Goal: Task Accomplishment & Management: Complete application form

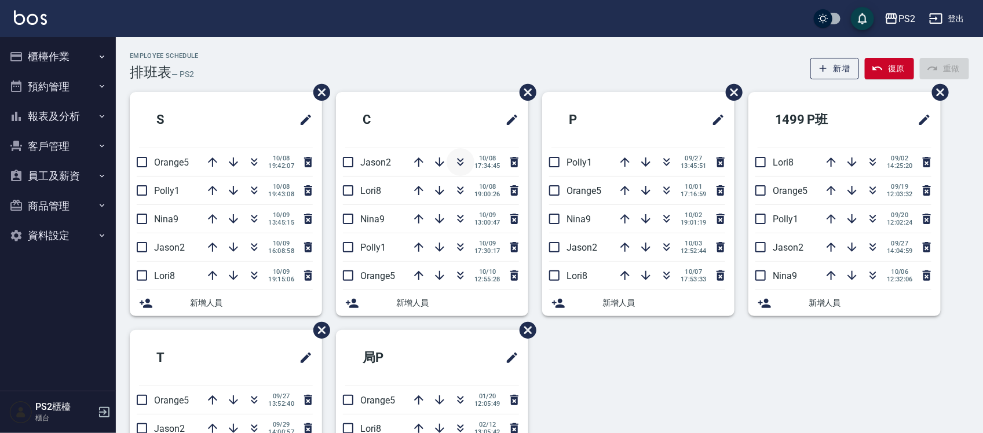
click at [462, 159] on icon "button" at bounding box center [461, 162] width 14 height 14
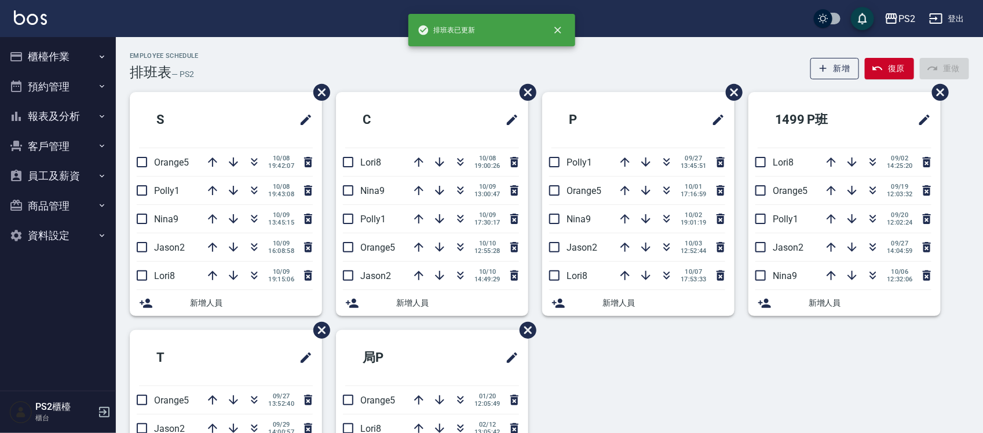
click at [458, 65] on div "Employee Schedule 排班表 — PS2 新增 復原 重做" at bounding box center [549, 66] width 839 height 28
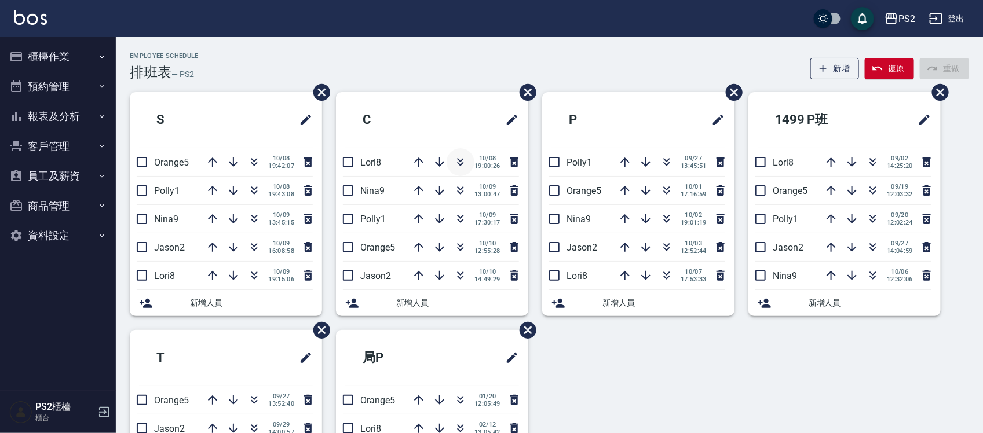
click at [459, 155] on icon "button" at bounding box center [461, 162] width 14 height 14
click at [875, 160] on icon "button" at bounding box center [873, 162] width 14 height 14
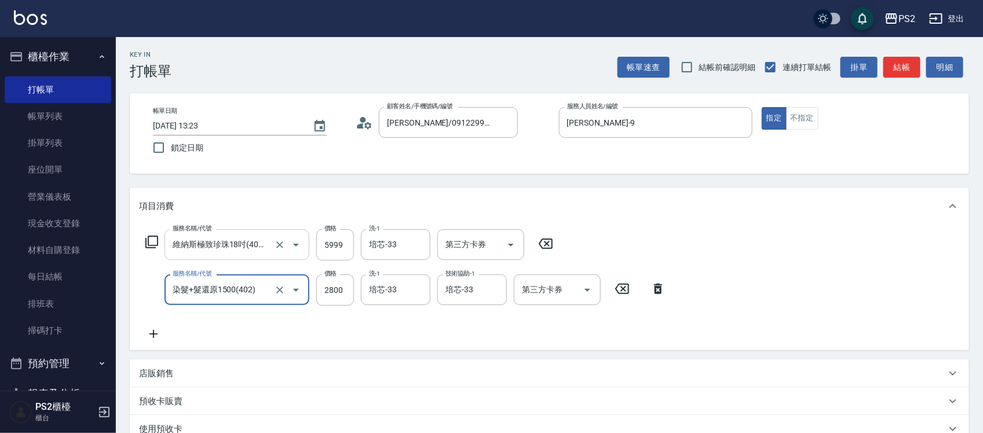
click at [247, 246] on input "維納斯極致珍珠18吋(40束)(657)" at bounding box center [221, 245] width 102 height 20
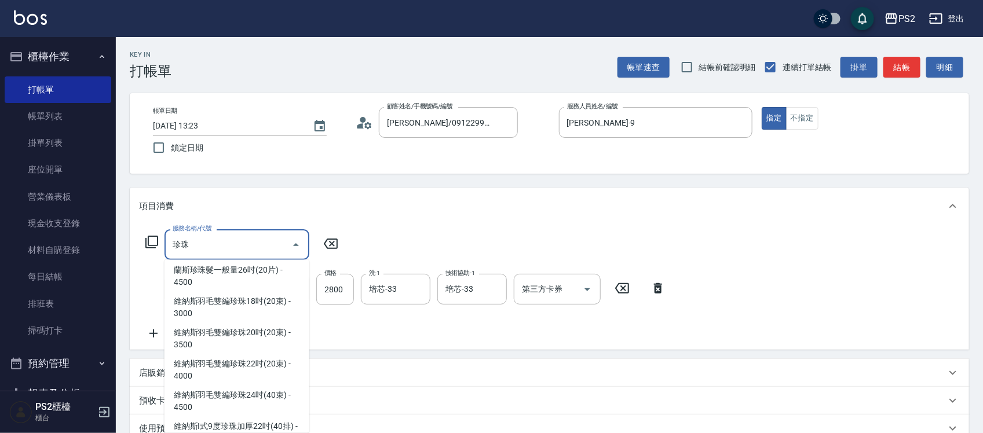
scroll to position [579, 0]
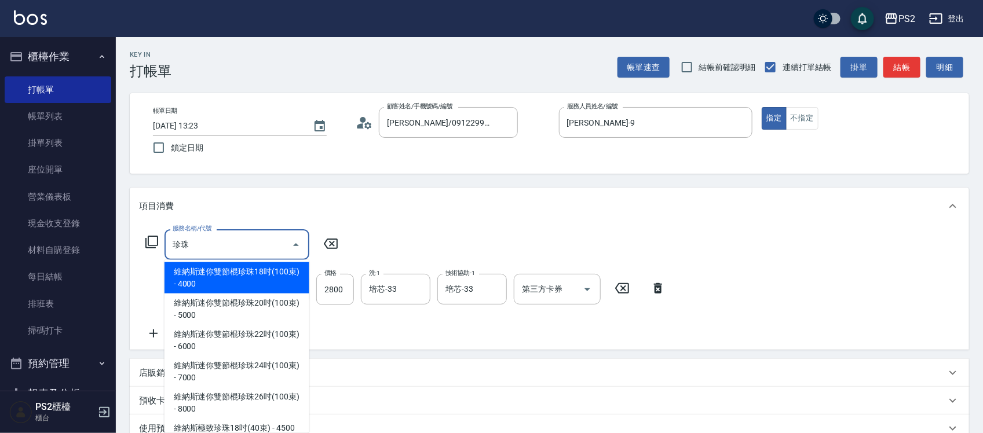
click at [229, 283] on span "維納斯迷你雙節棍珍珠18吋(100束) - 4000" at bounding box center [237, 277] width 145 height 31
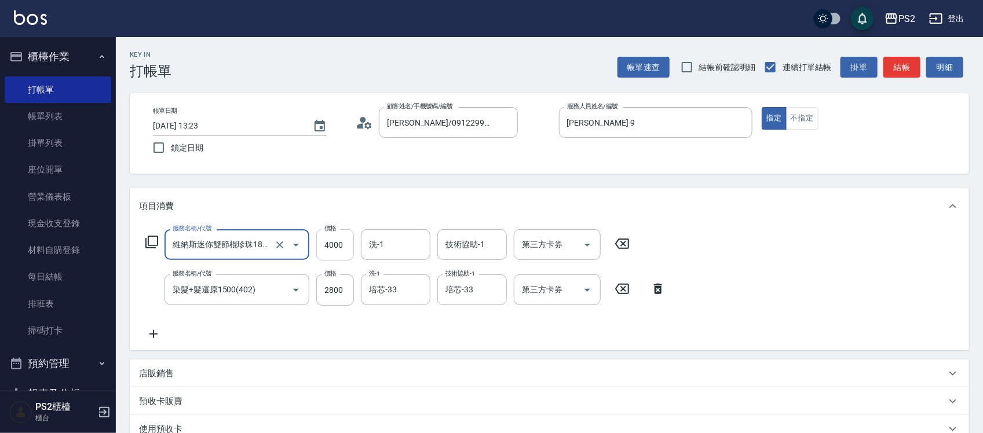
type input "維納斯迷你雙節棍珍珠18吋(100束)(640)"
click at [341, 232] on input "4000" at bounding box center [335, 244] width 38 height 31
click at [331, 238] on input "4000" at bounding box center [335, 244] width 38 height 31
type input "5999"
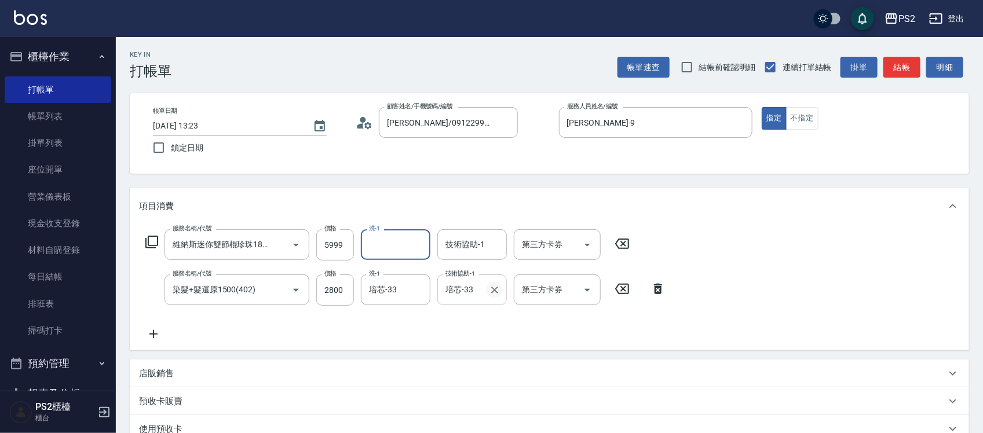
click at [494, 285] on icon "Clear" at bounding box center [495, 290] width 12 height 12
click at [475, 237] on input "技術協助-1" at bounding box center [472, 245] width 59 height 20
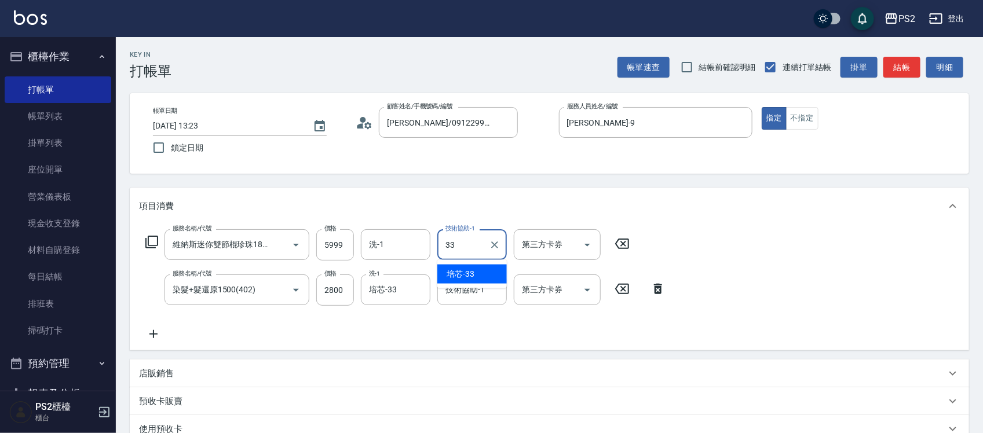
type input "培芯-33"
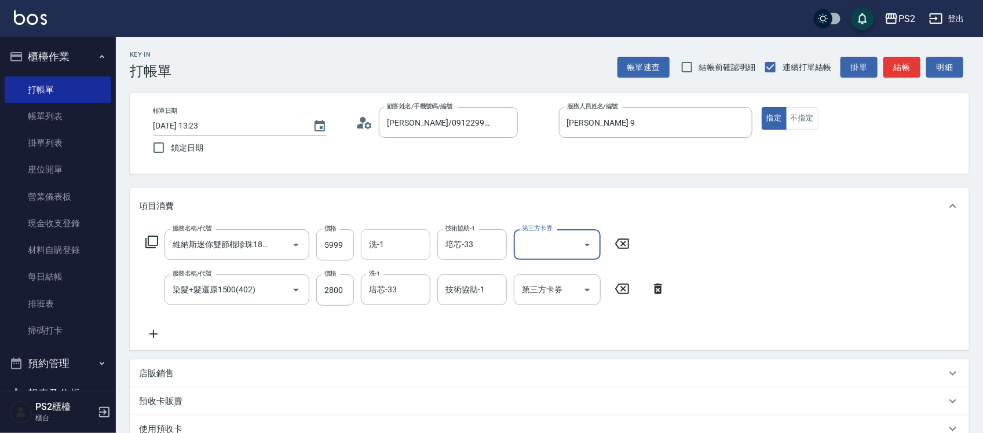
click at [361, 244] on div "洗-1" at bounding box center [396, 244] width 70 height 31
type input "培芯-33"
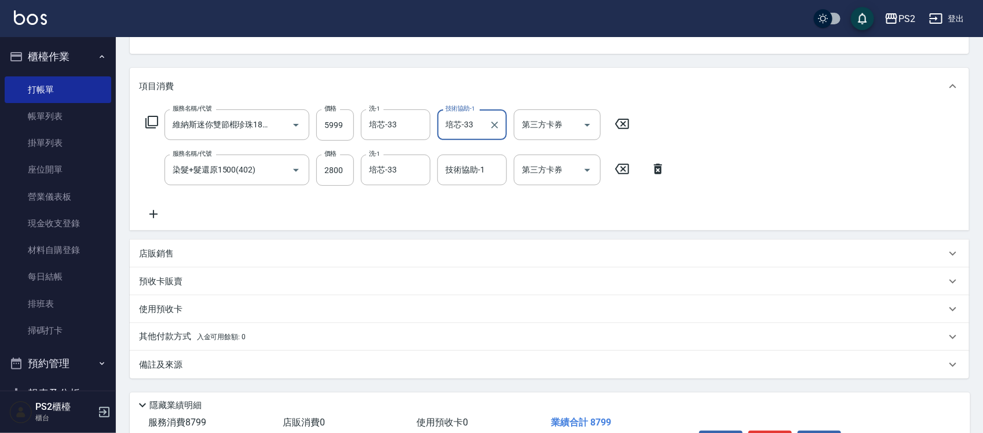
scroll to position [195, 0]
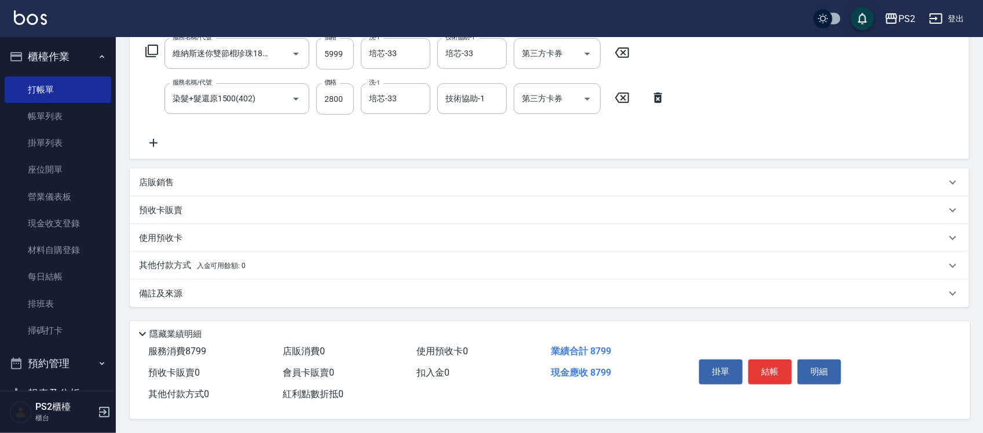
click at [202, 264] on span "入金可用餘額: 0" at bounding box center [221, 266] width 49 height 8
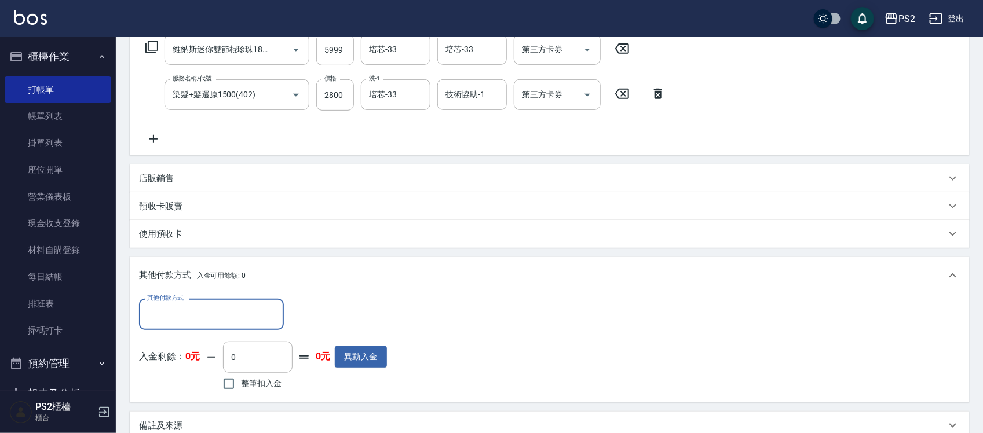
scroll to position [0, 0]
click at [168, 304] on input "其他付款方式" at bounding box center [211, 314] width 134 height 20
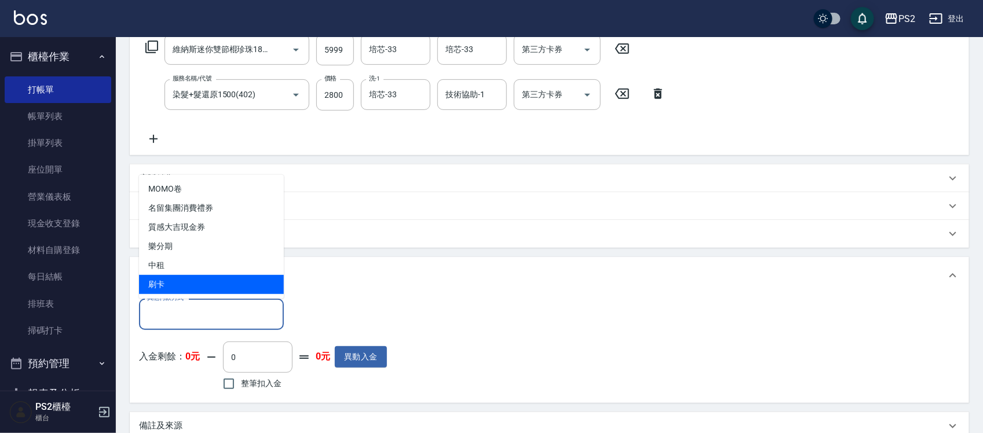
click at [174, 281] on span "刷卡" at bounding box center [211, 284] width 145 height 19
type input "刷卡"
click at [174, 281] on p "其他付款方式 入金可用餘額: 0" at bounding box center [192, 275] width 107 height 13
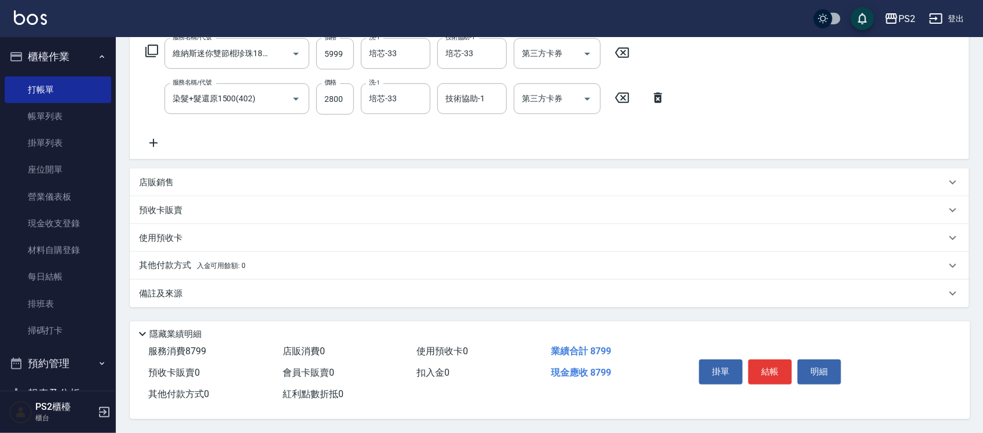
click at [159, 264] on p "其他付款方式 入金可用餘額: 0" at bounding box center [192, 266] width 107 height 13
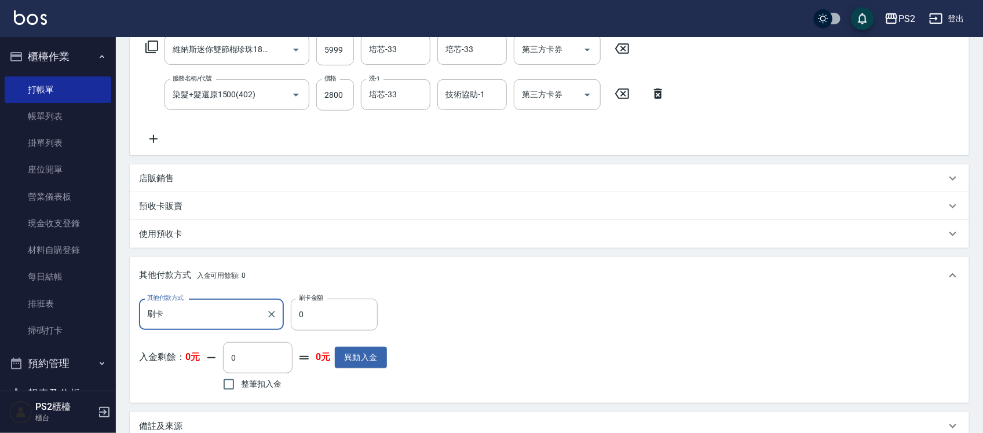
scroll to position [1, 0]
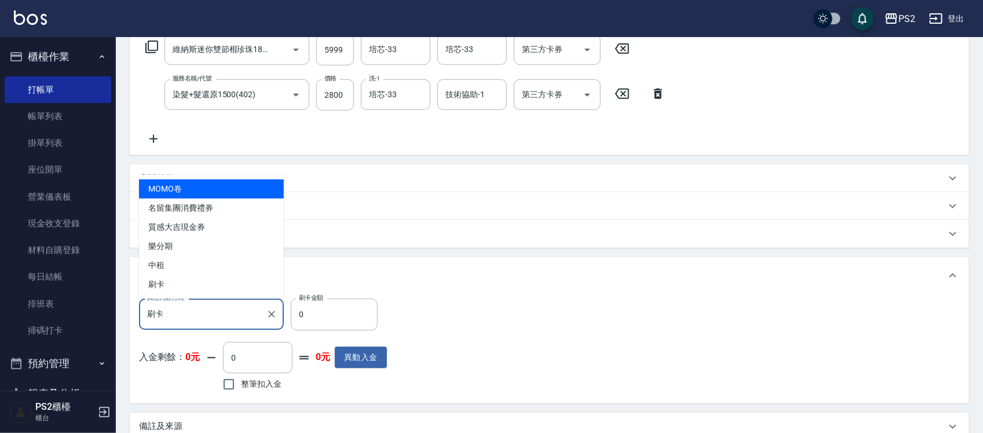
click at [172, 304] on input "刷卡" at bounding box center [202, 314] width 117 height 20
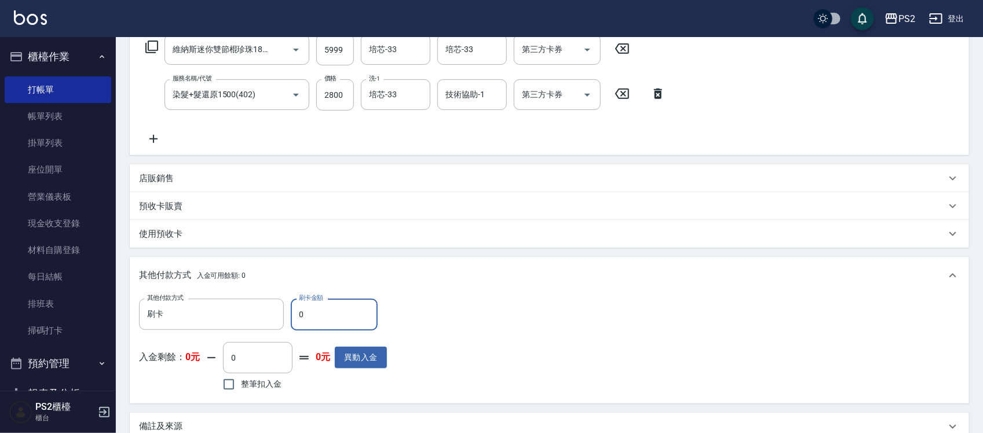
drag, startPoint x: 345, startPoint y: 315, endPoint x: 342, endPoint y: 320, distance: 6.3
click at [344, 315] on input "0" at bounding box center [334, 314] width 87 height 31
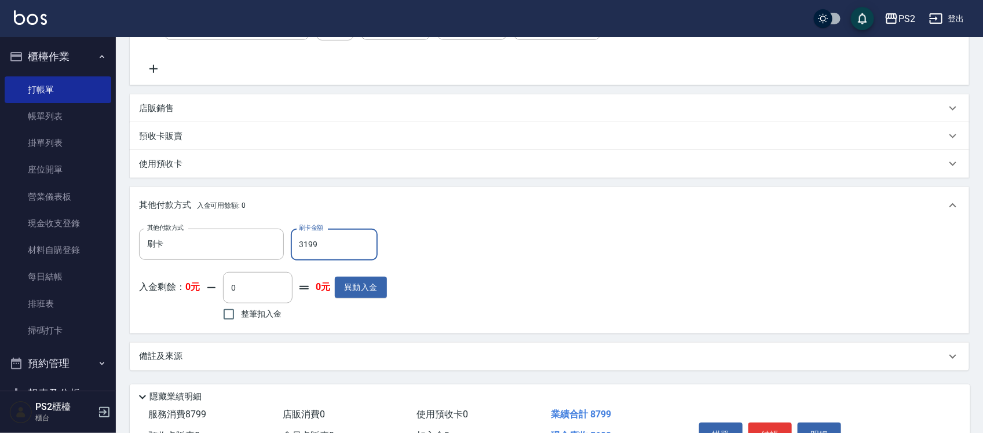
scroll to position [332, 0]
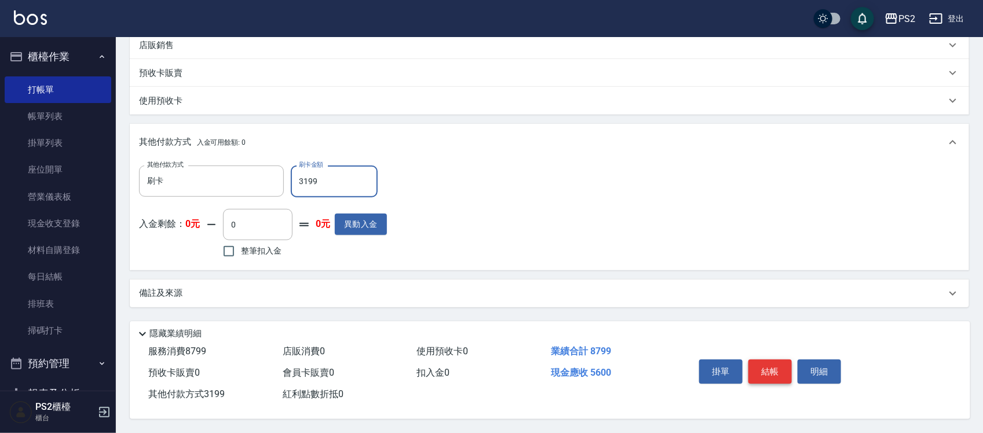
type input "3199"
click at [774, 371] on button "結帳" at bounding box center [769, 372] width 43 height 24
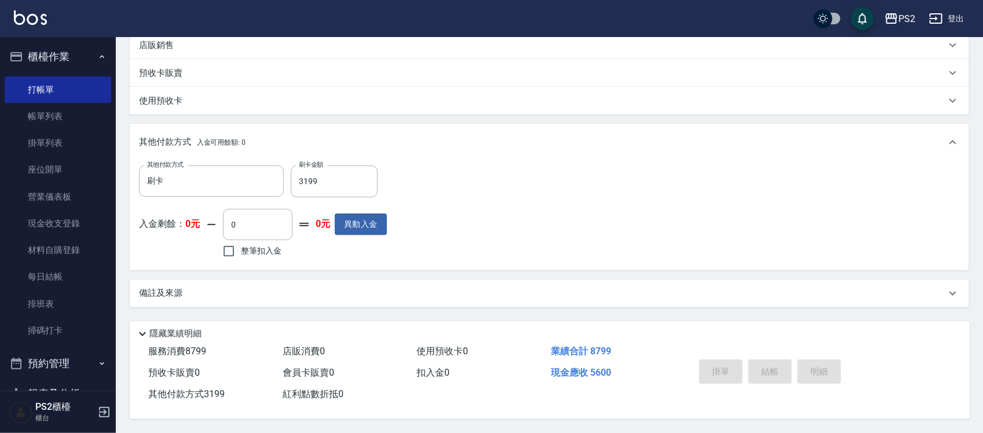
type input "2025/10/10 15:19"
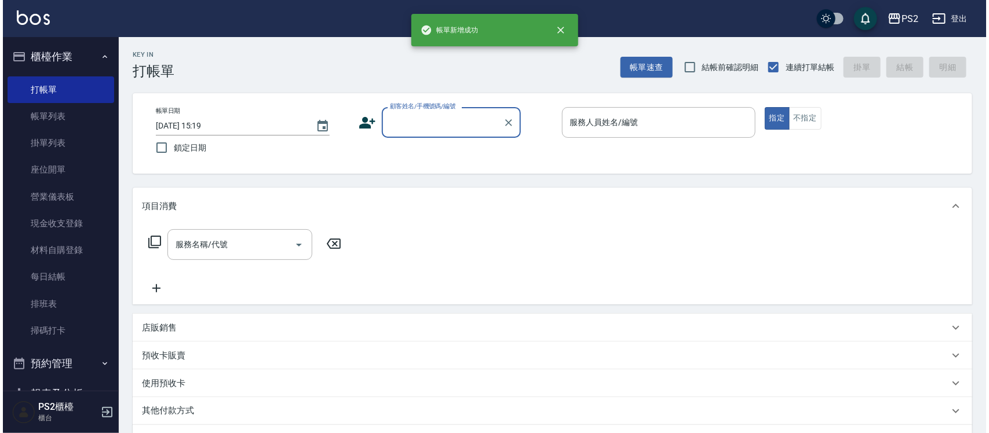
scroll to position [0, 0]
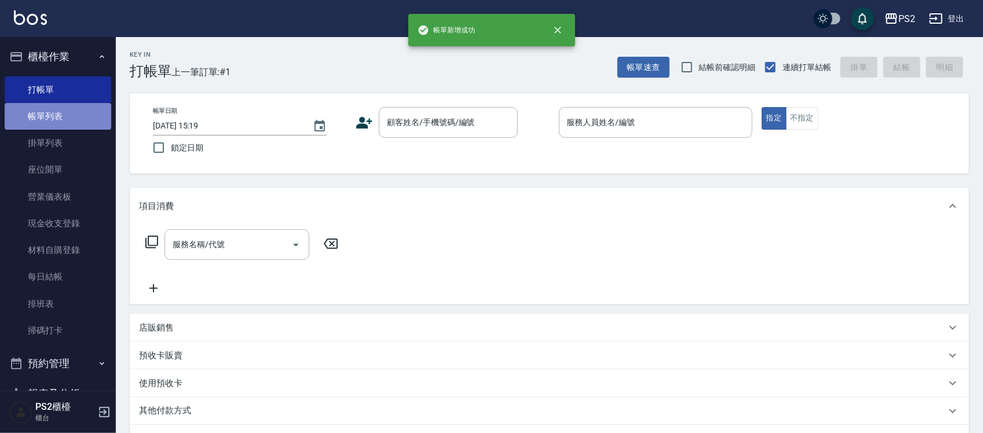
click at [84, 111] on link "帳單列表" at bounding box center [58, 116] width 107 height 27
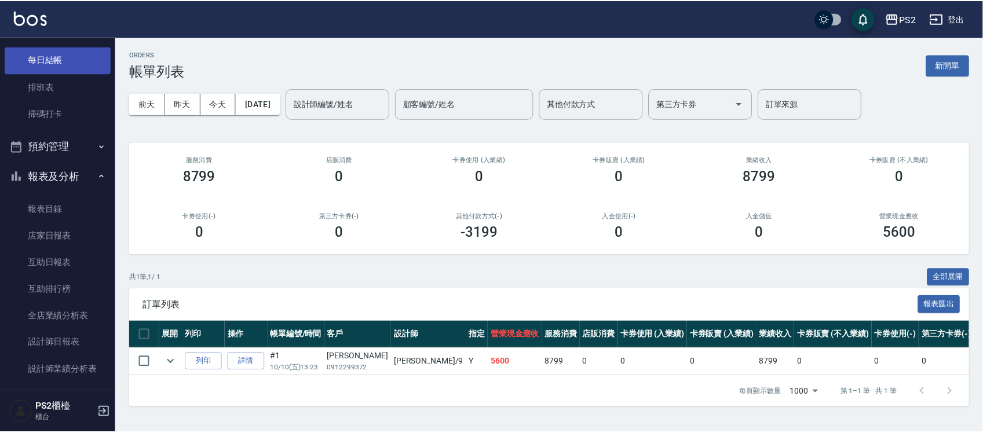
scroll to position [72, 0]
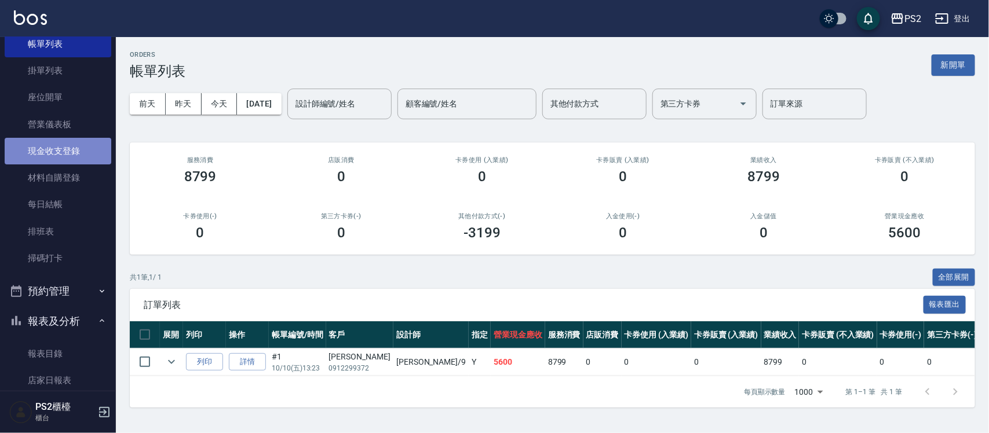
click at [80, 147] on link "現金收支登錄" at bounding box center [58, 151] width 107 height 27
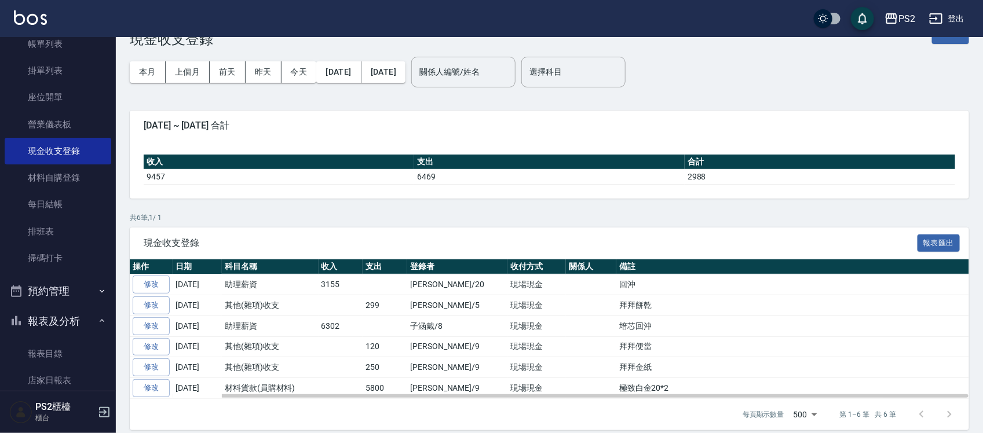
scroll to position [45, 0]
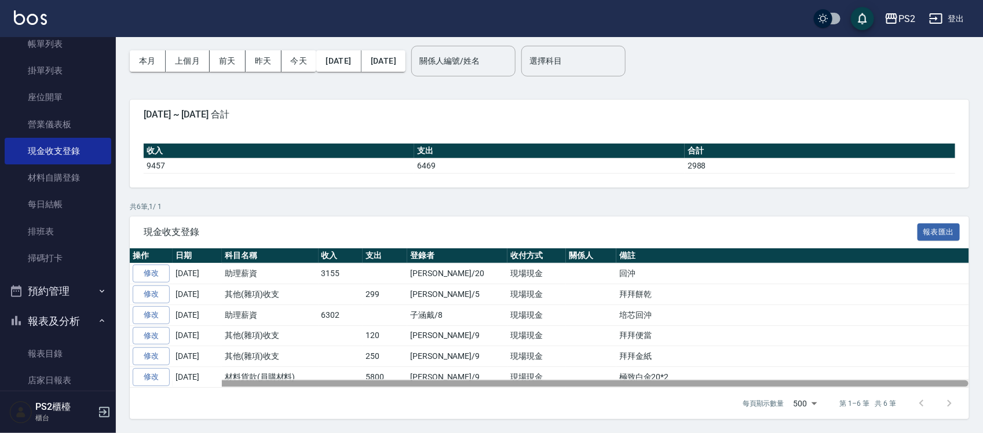
drag, startPoint x: 641, startPoint y: 379, endPoint x: 569, endPoint y: 383, distance: 71.4
click at [569, 383] on div at bounding box center [549, 383] width 839 height 9
click at [569, 383] on div at bounding box center [549, 384] width 839 height 6
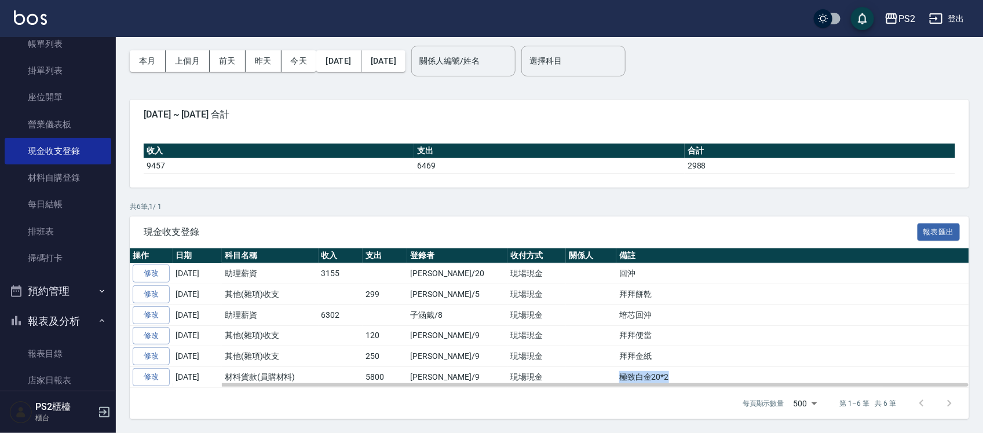
drag, startPoint x: 580, startPoint y: 371, endPoint x: 632, endPoint y: 375, distance: 52.3
click at [632, 375] on td "極致白金20*2" at bounding box center [792, 377] width 353 height 21
click at [634, 375] on td "極致白金20*2" at bounding box center [792, 377] width 353 height 21
copy td "極致白金20*2"
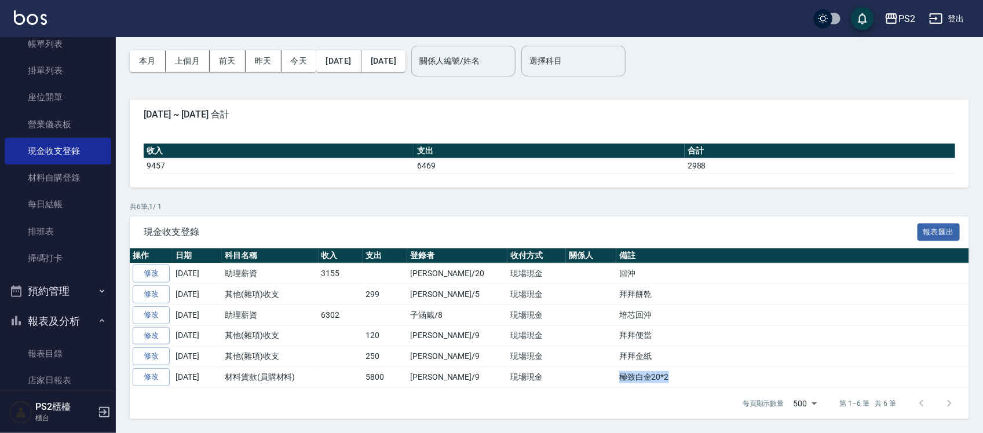
scroll to position [0, 0]
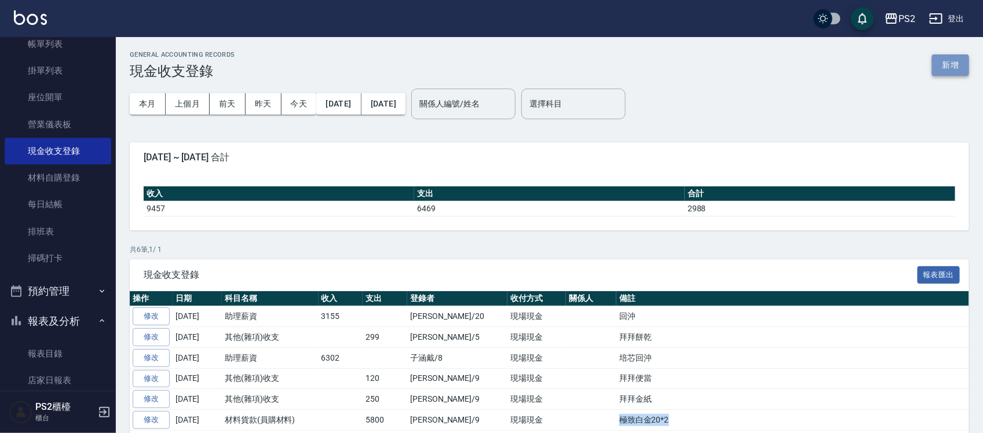
click at [966, 67] on button "新增" at bounding box center [950, 64] width 37 height 21
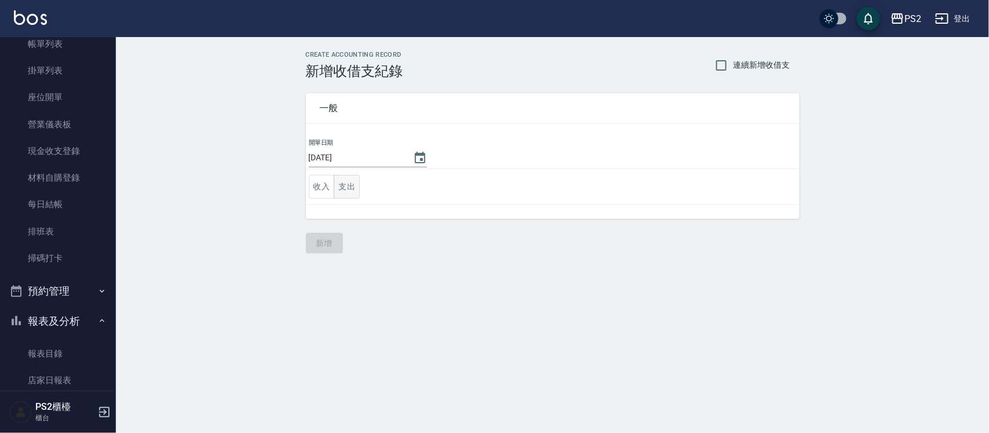
click at [349, 191] on button "支出" at bounding box center [347, 187] width 26 height 24
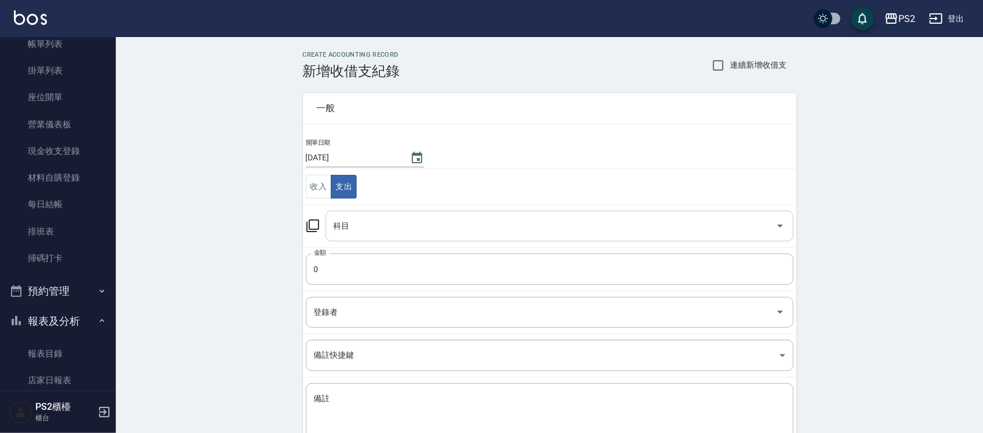
click at [363, 221] on input "科目" at bounding box center [551, 226] width 440 height 20
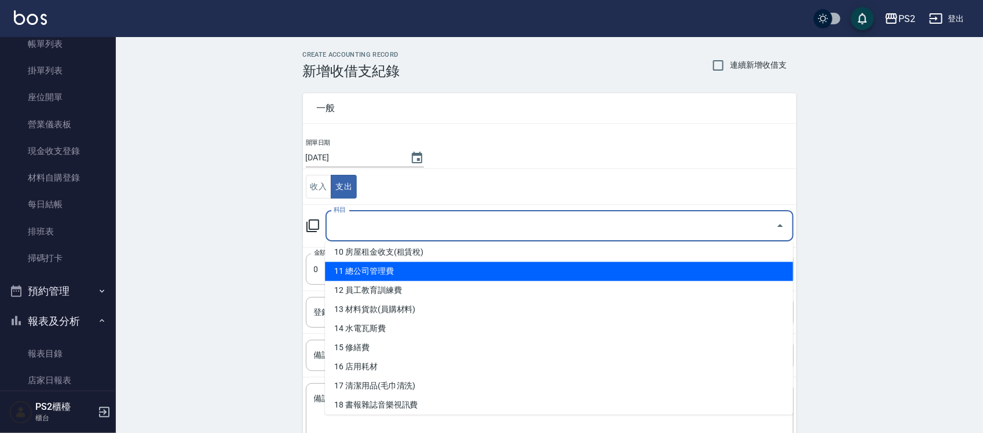
scroll to position [217, 0]
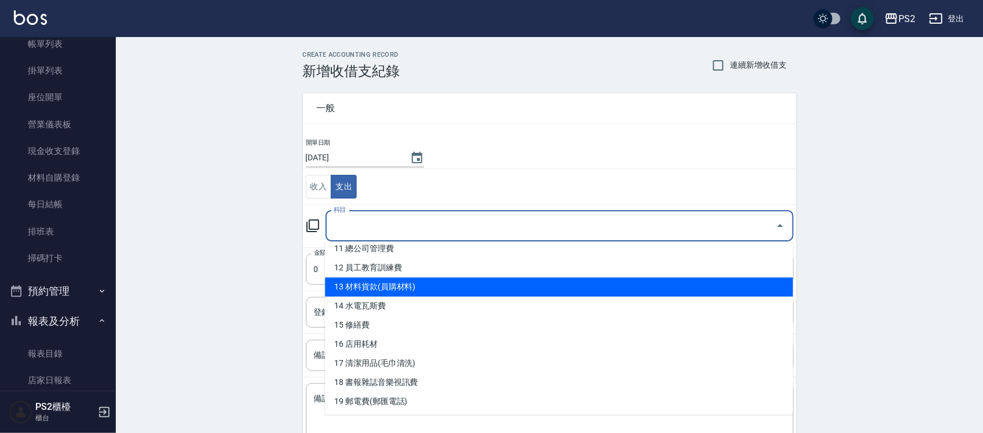
click at [422, 280] on li "13 材料貨款(員購材料)" at bounding box center [559, 287] width 468 height 19
type input "13 材料貨款(員購材料)"
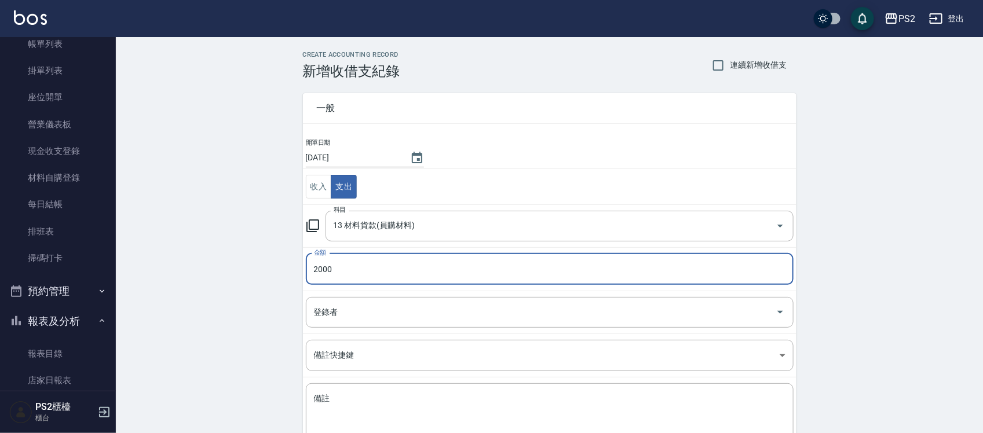
type input "2000"
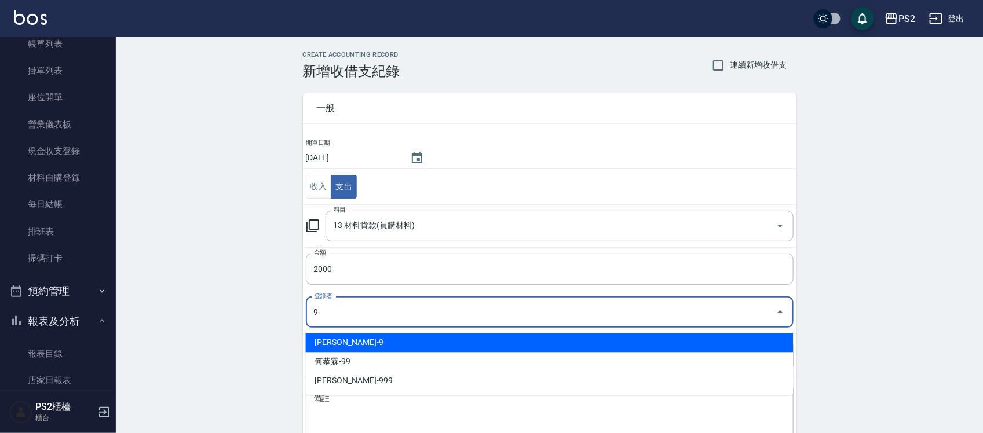
type input "薛羽涵-9"
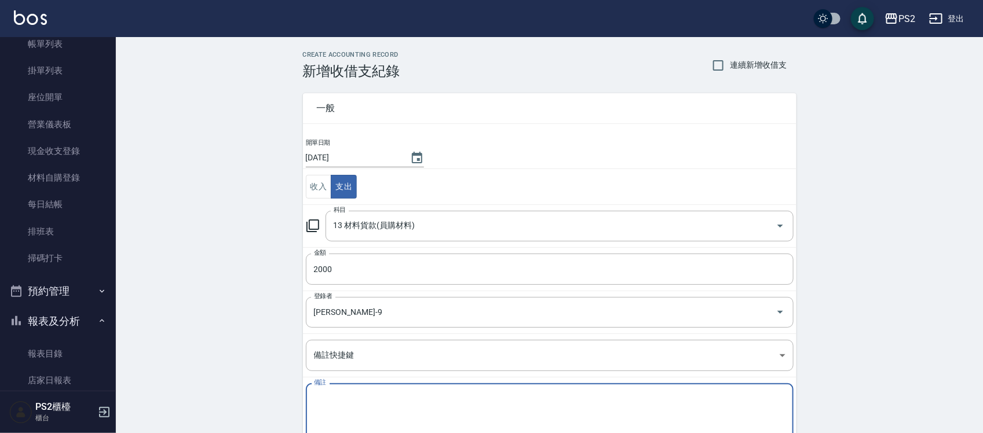
paste textarea "極致白金20*2"
type textarea "極"
type textarea "a"
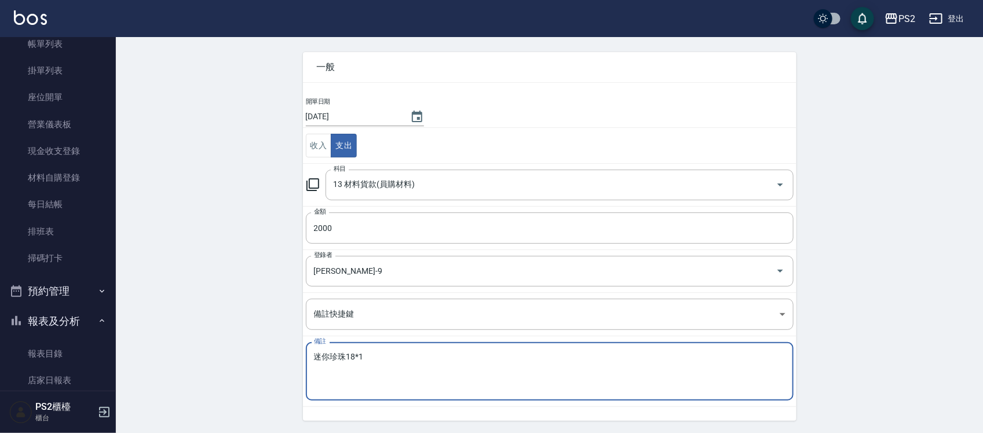
scroll to position [79, 0]
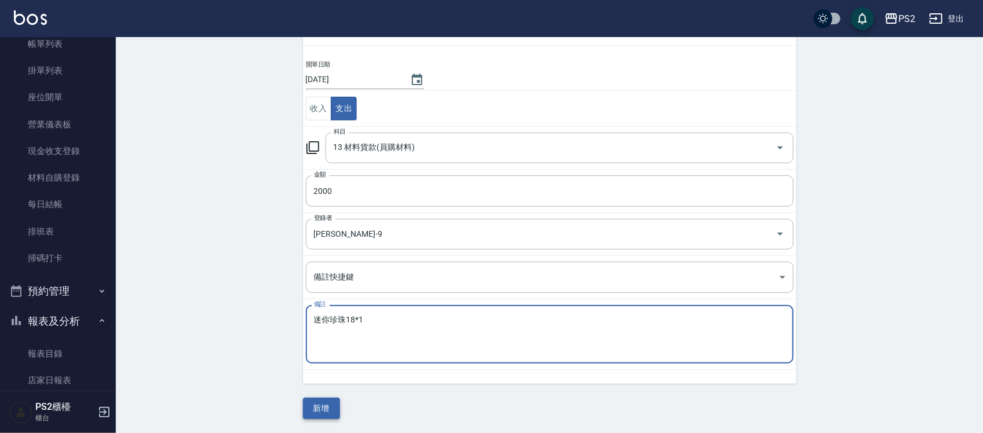
type textarea "迷你珍珠18*1"
click at [329, 407] on button "新增" at bounding box center [321, 408] width 37 height 21
click at [329, 407] on div "一般 開單日期 2025/10/10 收入 支出 科目 13 材料貨款(員購材料) 科目 金額 2000 金額 登錄者 薛羽涵-9 登錄者 備註快捷鍵 ​ 備…" at bounding box center [550, 210] width 494 height 418
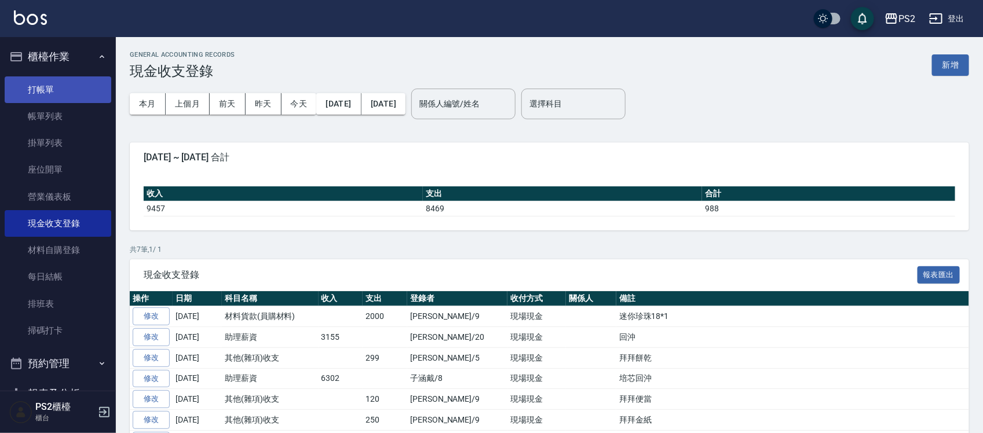
click at [62, 85] on link "打帳單" at bounding box center [58, 89] width 107 height 27
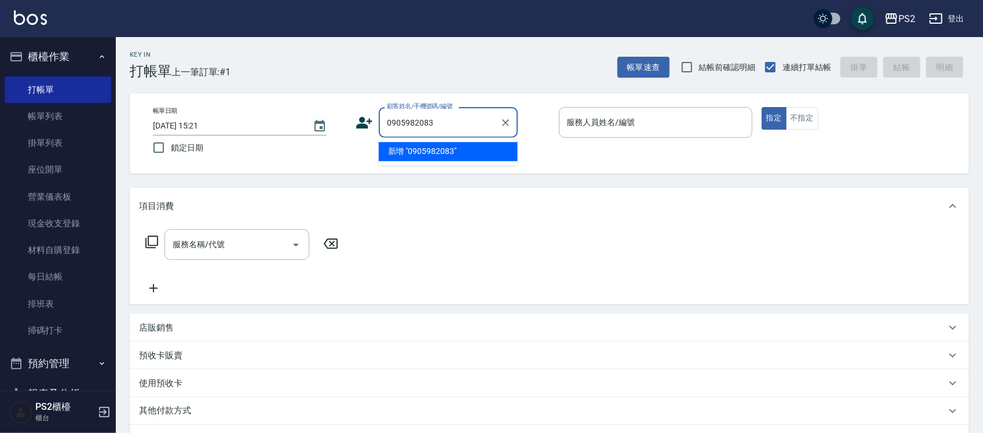
type input "0905982083"
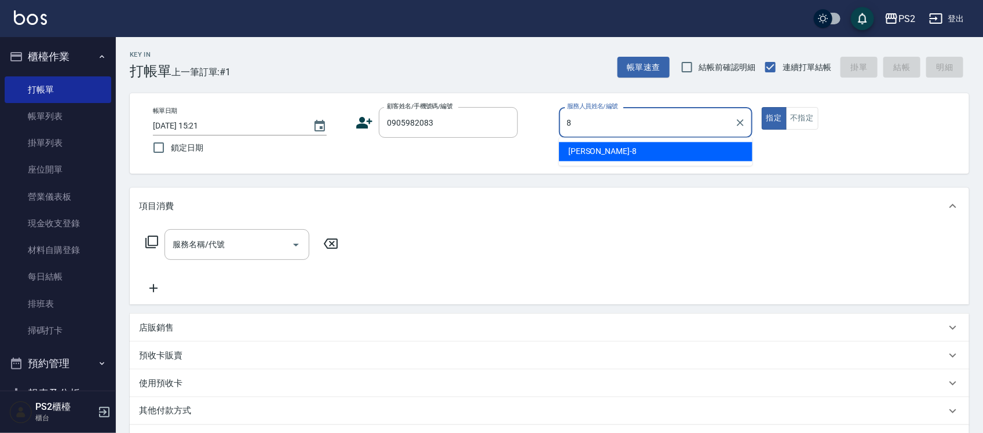
type input "Lori-8"
type button "true"
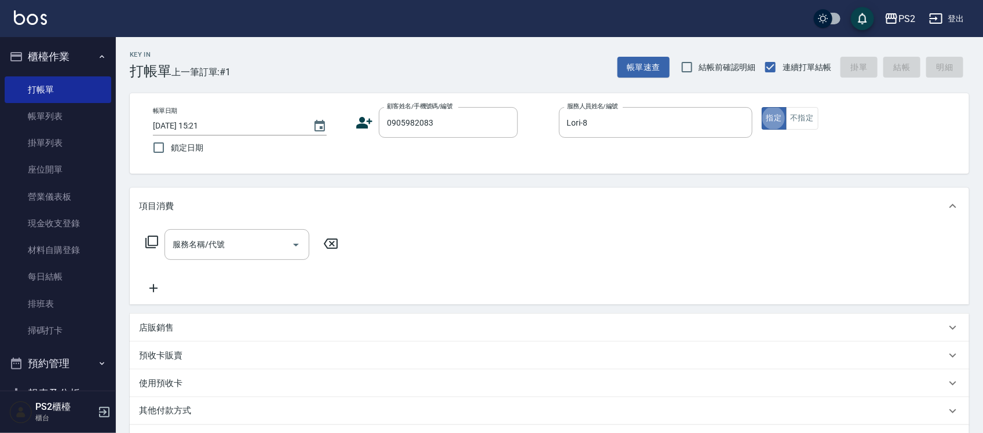
type input "楊嘉緯/0905982083/"
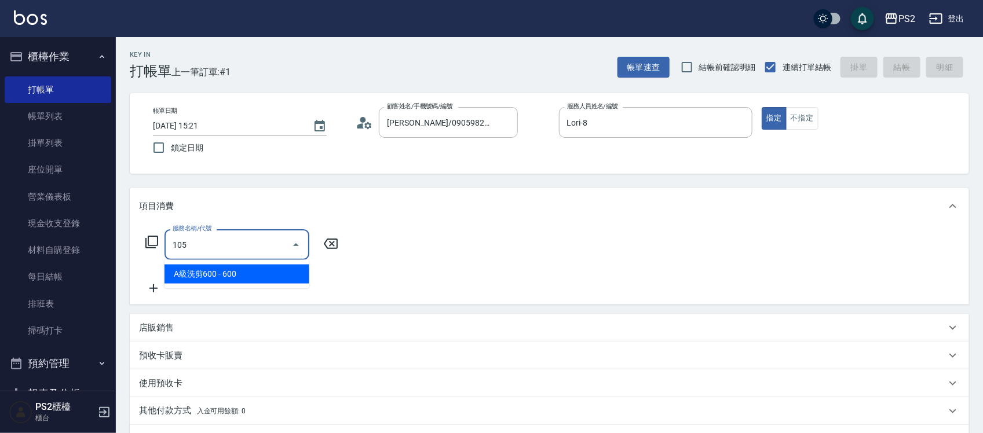
type input "A級洗剪600(105)"
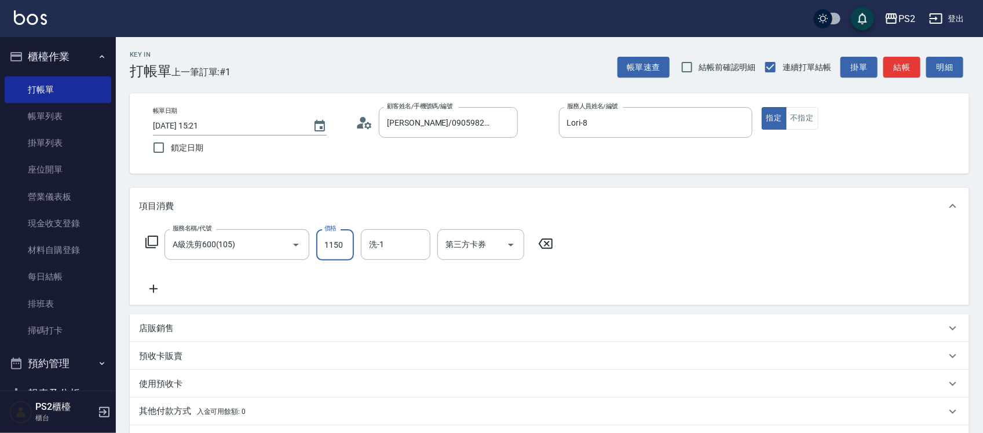
type input "1150"
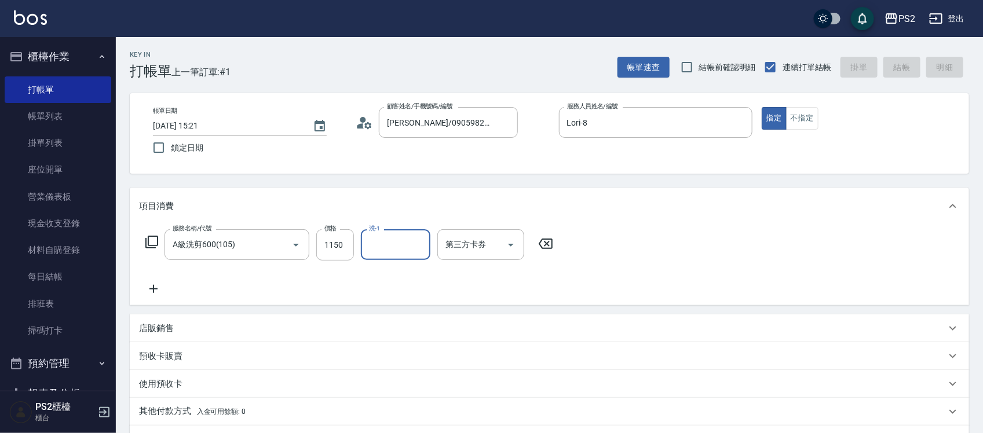
type input "2025/10/10 15:22"
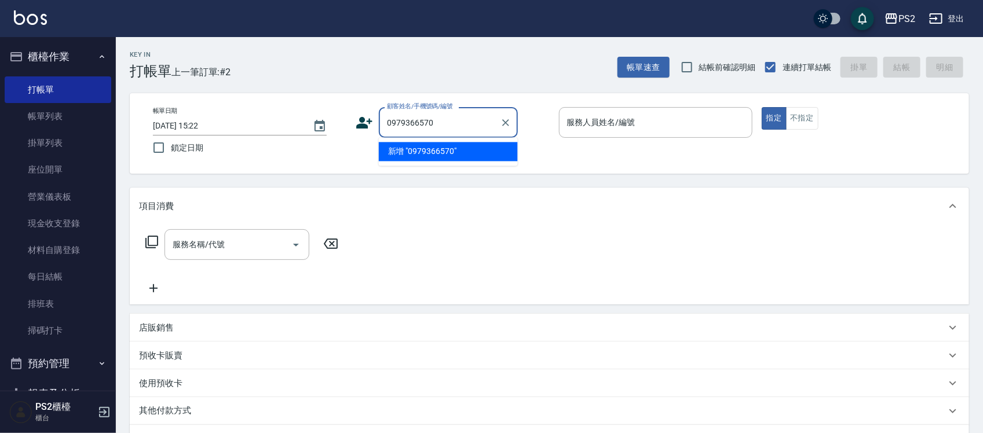
type input "0979366570"
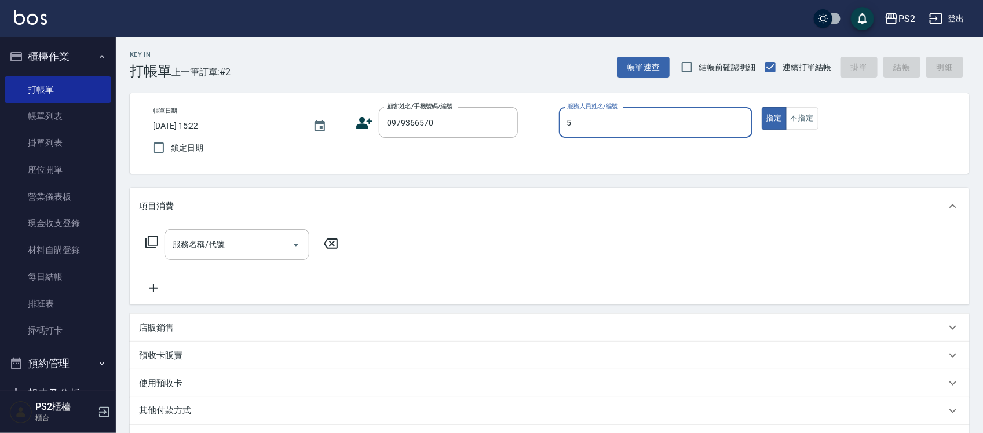
type input "Orange-5"
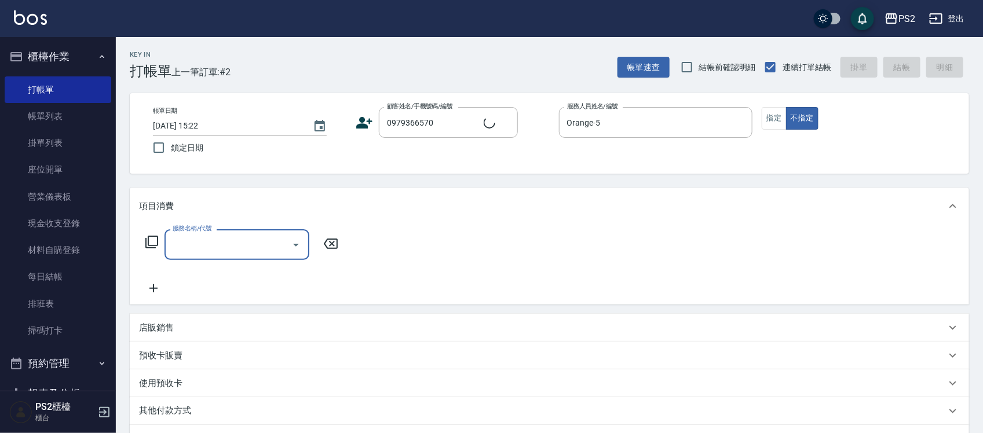
type input "趙恩涵/0979366570/"
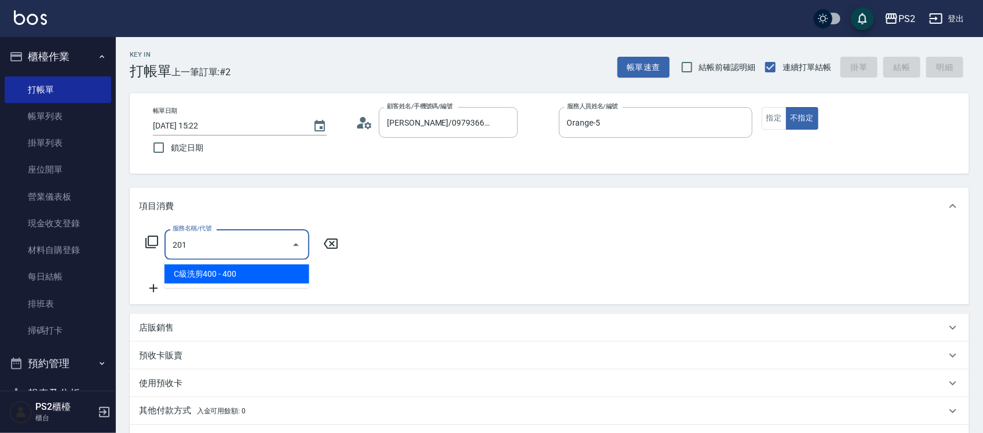
type input "C級洗剪400(201)"
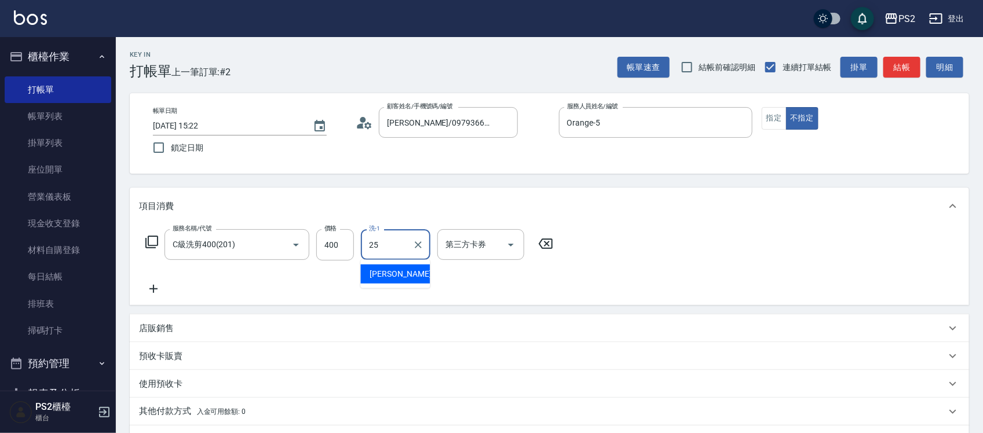
type input "Allan-25"
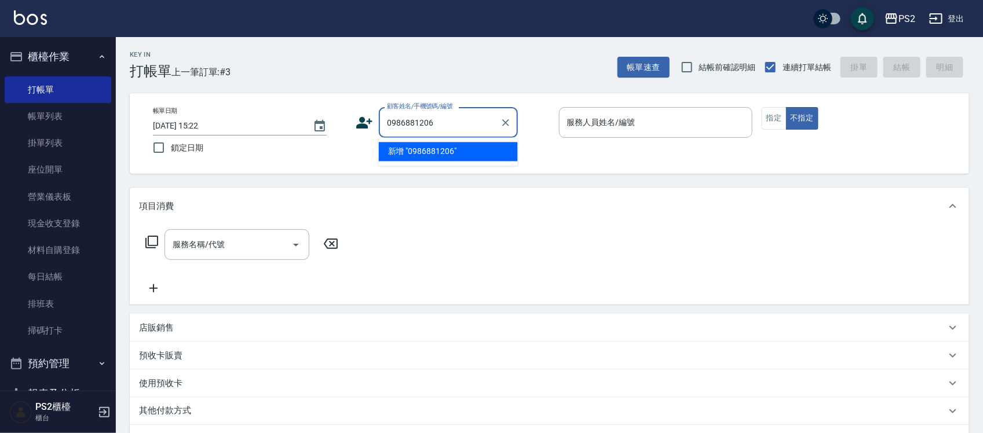
type input "0986881206"
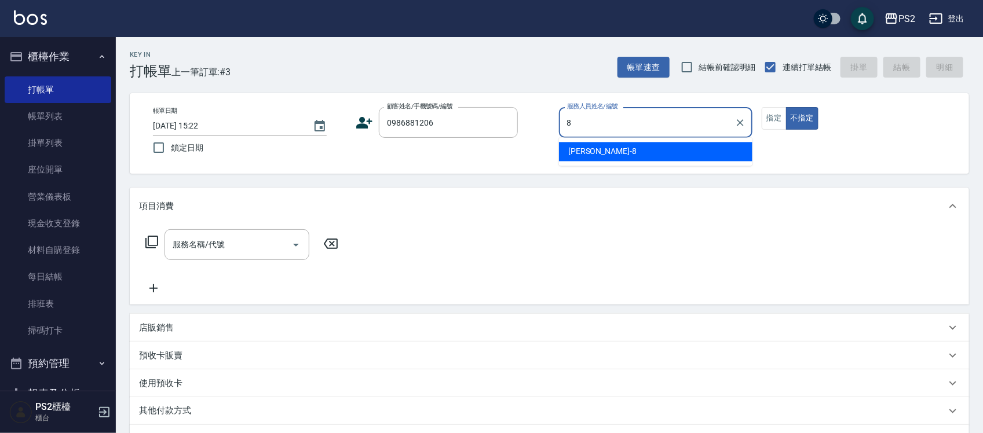
type input "Lori-8"
type button "false"
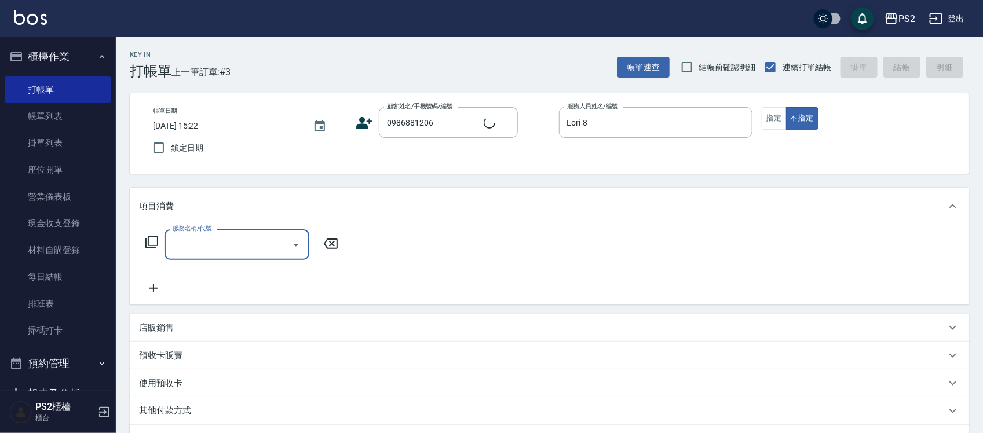
type input "蘇品瑜/0986881206/"
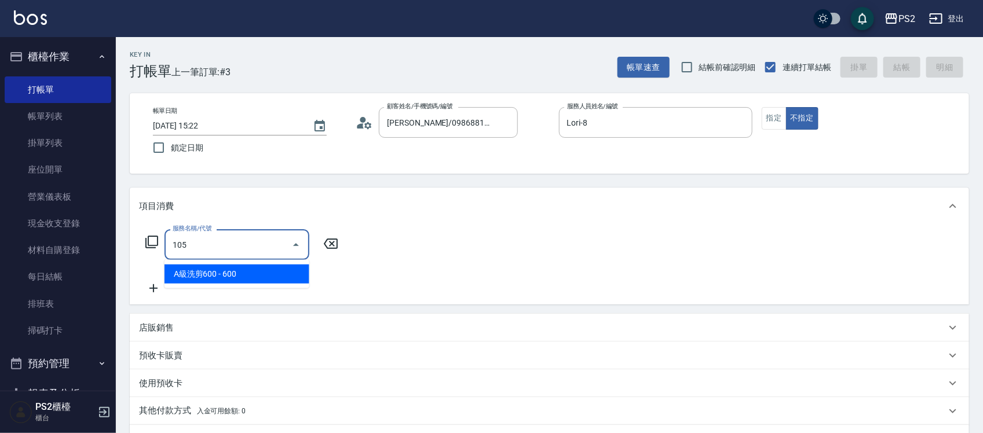
type input "A級洗剪600(105)"
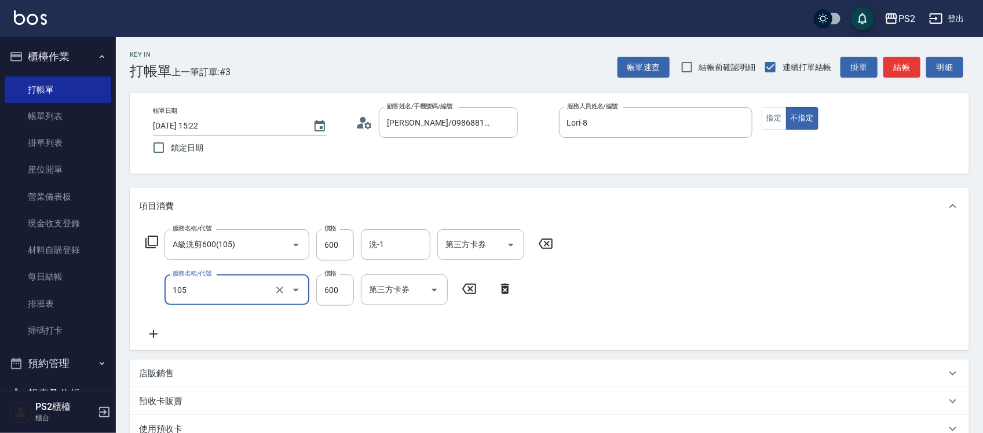
type input "A級洗剪600(105)"
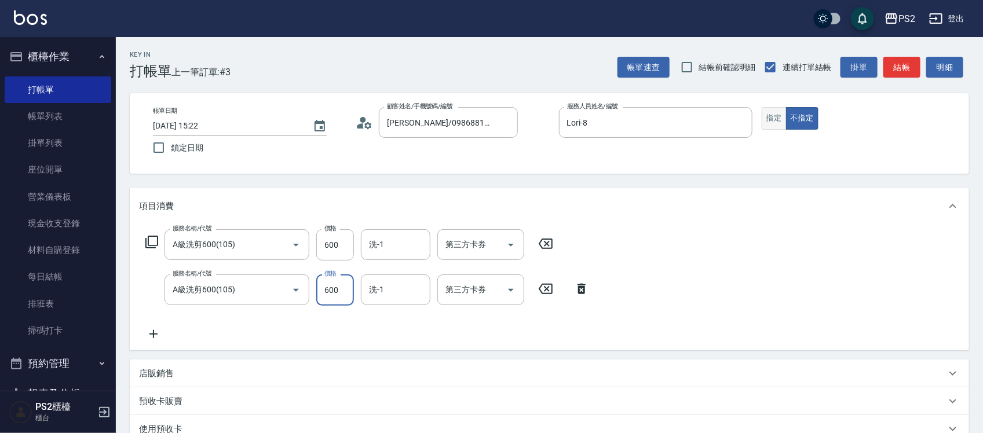
click at [769, 120] on button "指定" at bounding box center [774, 118] width 25 height 23
click at [916, 64] on button "結帳" at bounding box center [901, 67] width 37 height 21
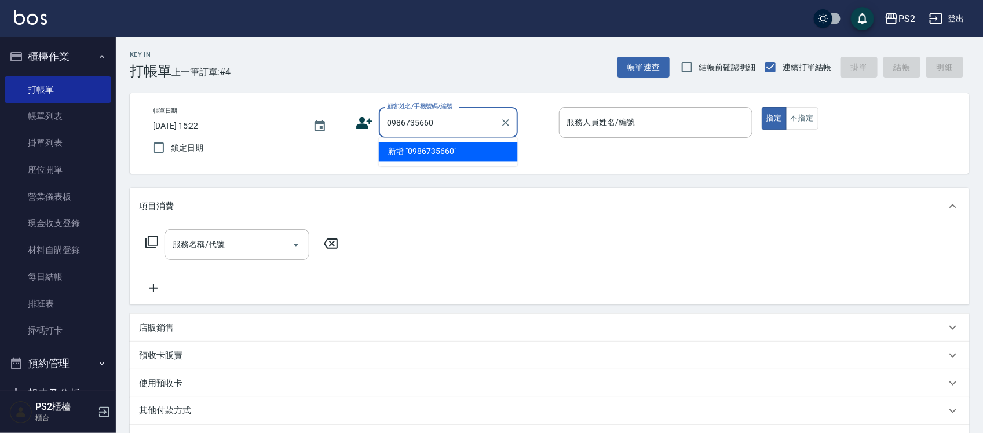
type input "0986735660"
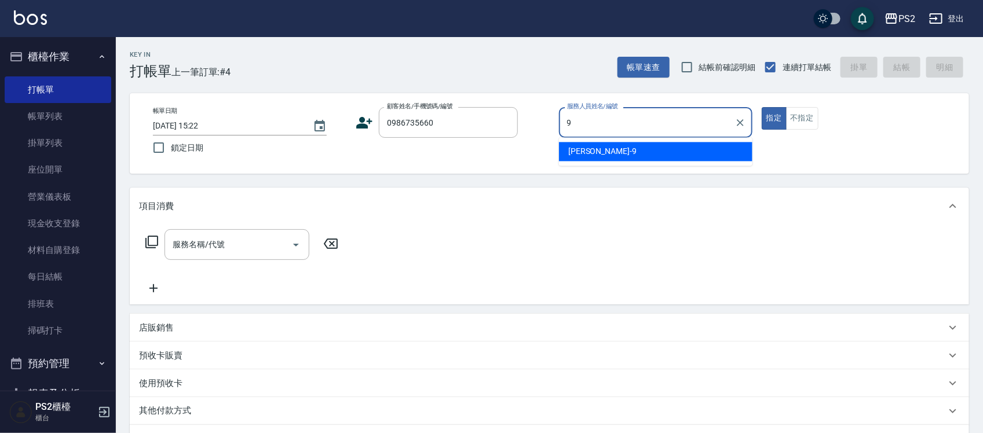
type input "Nina-9"
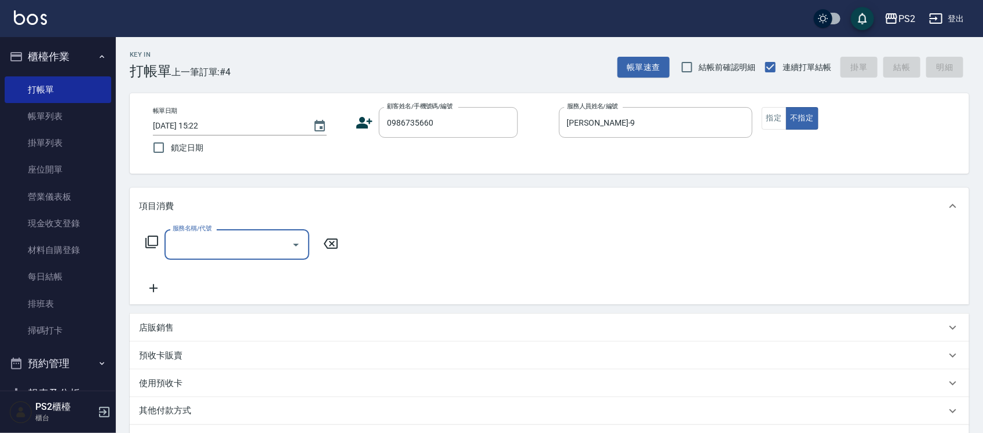
click at [366, 119] on icon at bounding box center [364, 122] width 17 height 17
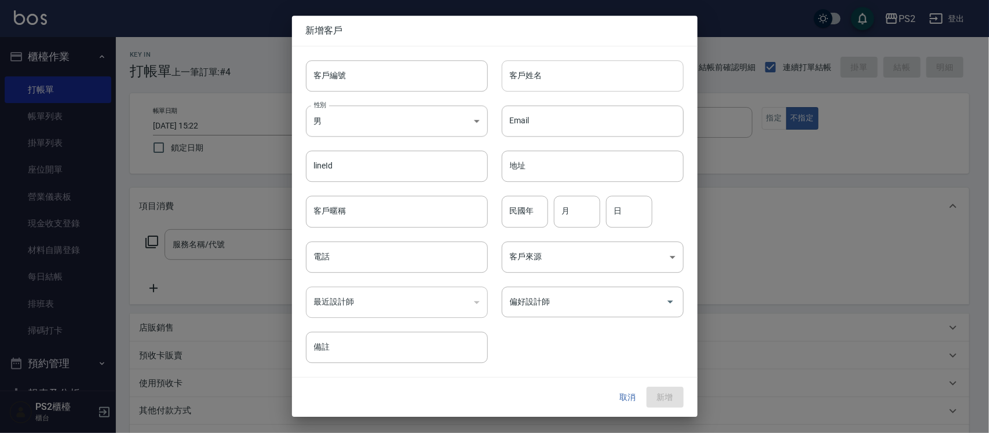
type input "0986735660"
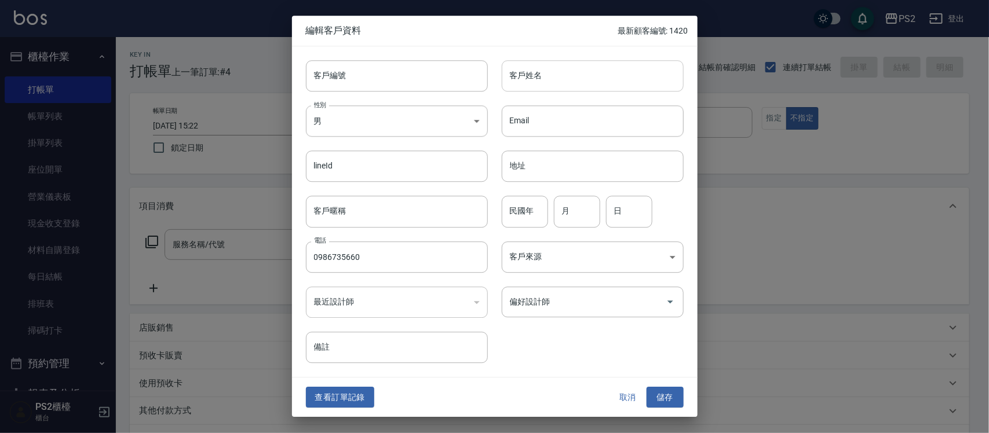
click at [592, 62] on input "客戶姓名" at bounding box center [593, 75] width 182 height 31
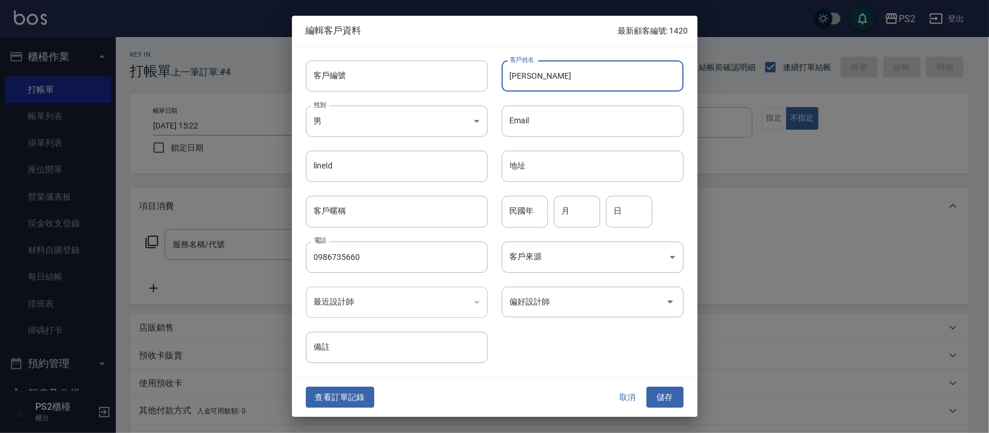
type input "王晴"
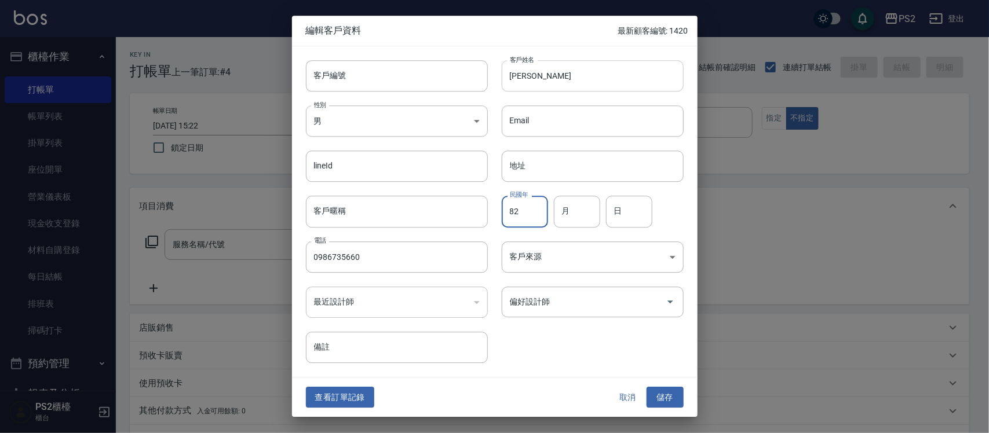
type input "82"
type input "2"
type input "6"
click at [665, 394] on button "儲存" at bounding box center [664, 397] width 37 height 21
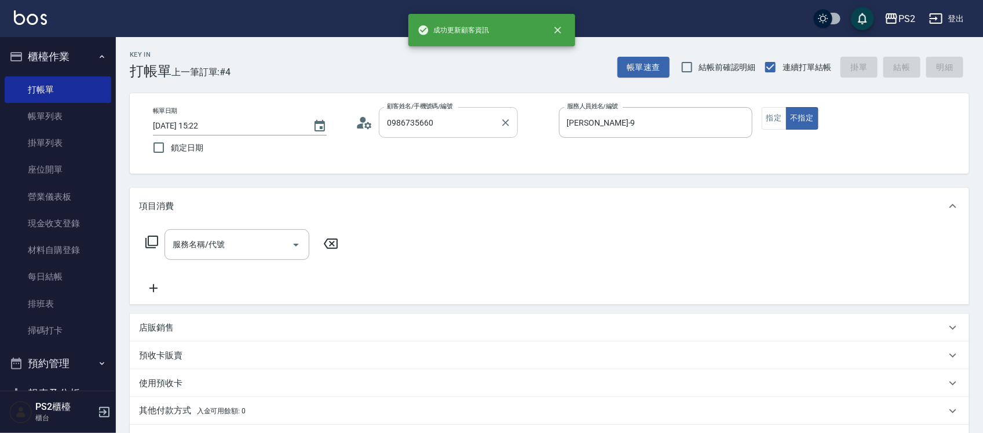
click at [478, 120] on input "0986735660" at bounding box center [439, 122] width 111 height 20
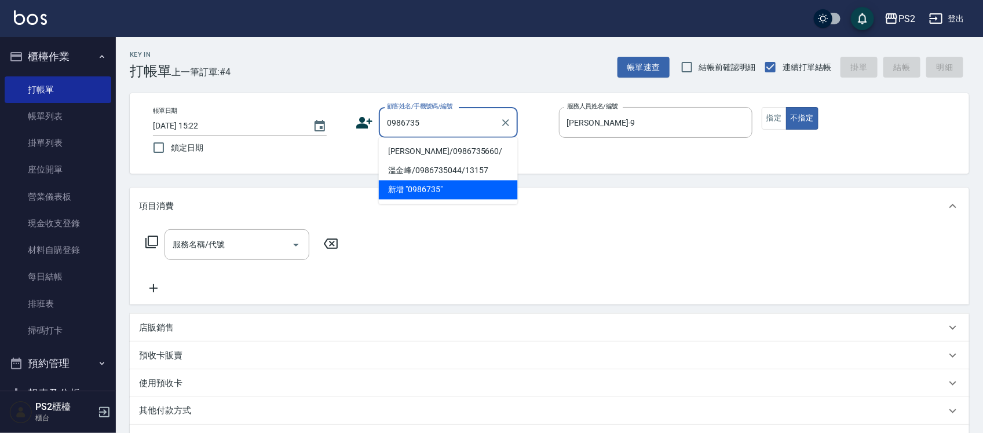
click at [465, 158] on li "王晴/0986735660/" at bounding box center [448, 151] width 139 height 19
type input "王晴/0986735660/"
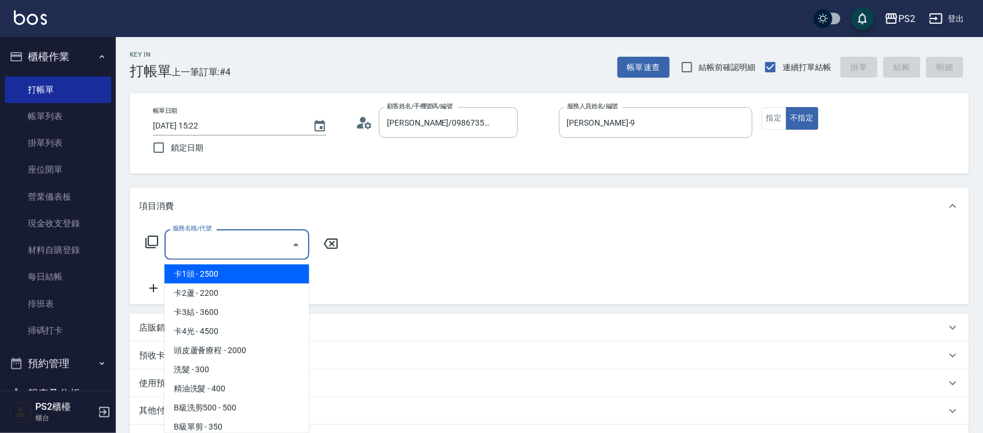
click at [192, 253] on input "服務名稱/代號" at bounding box center [228, 245] width 117 height 20
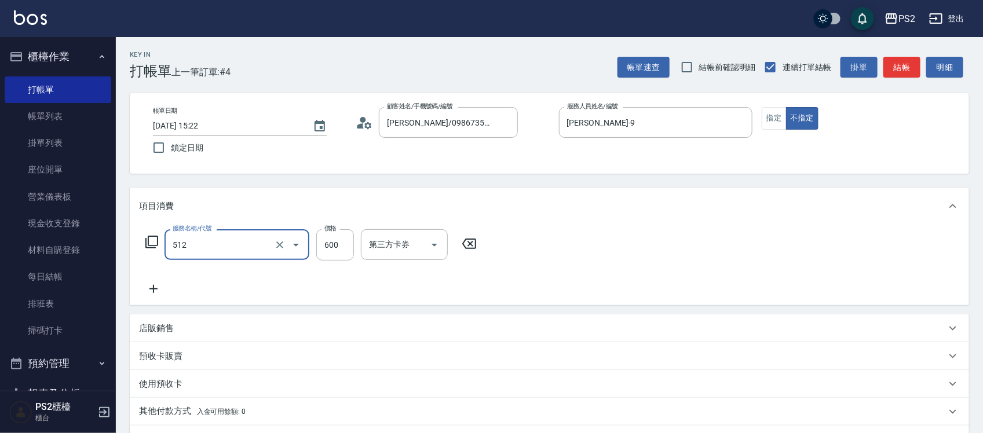
type input "洗+水解護髮600(512)"
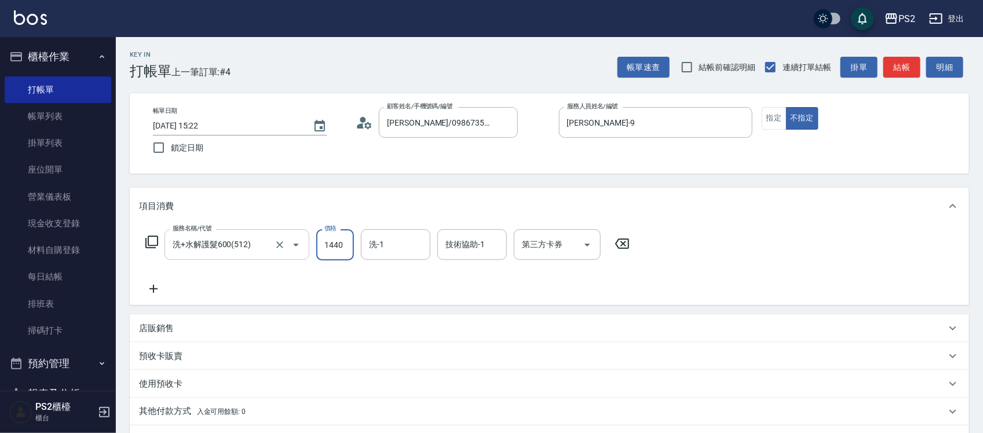
type input "1440"
type input "冠霖-20"
click at [462, 244] on input "技術協助-1" at bounding box center [472, 245] width 59 height 20
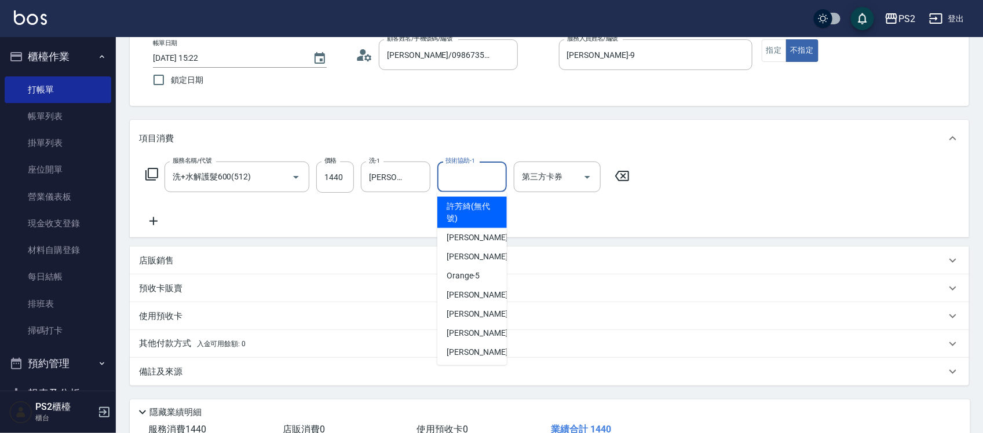
scroll to position [149, 0]
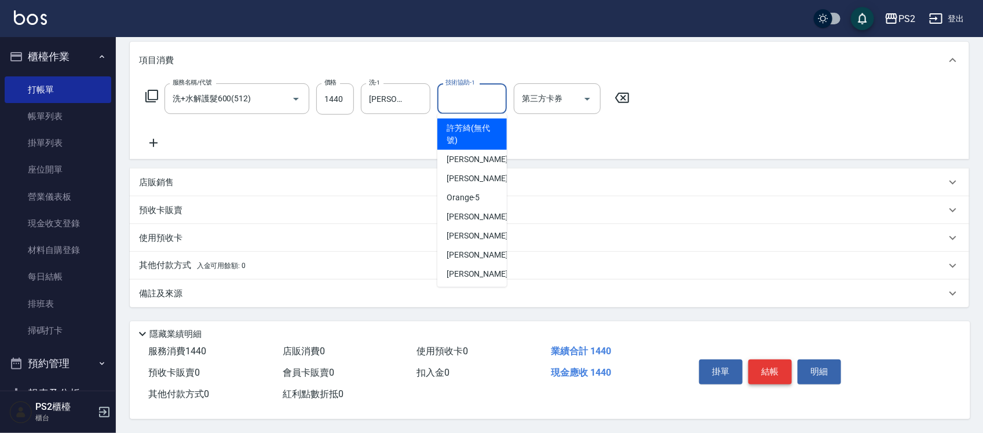
click at [766, 361] on button "結帳" at bounding box center [769, 372] width 43 height 24
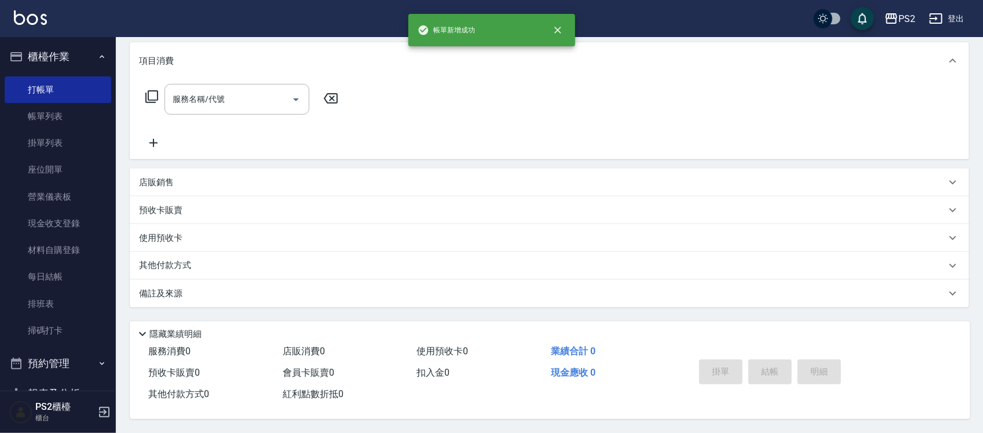
scroll to position [0, 0]
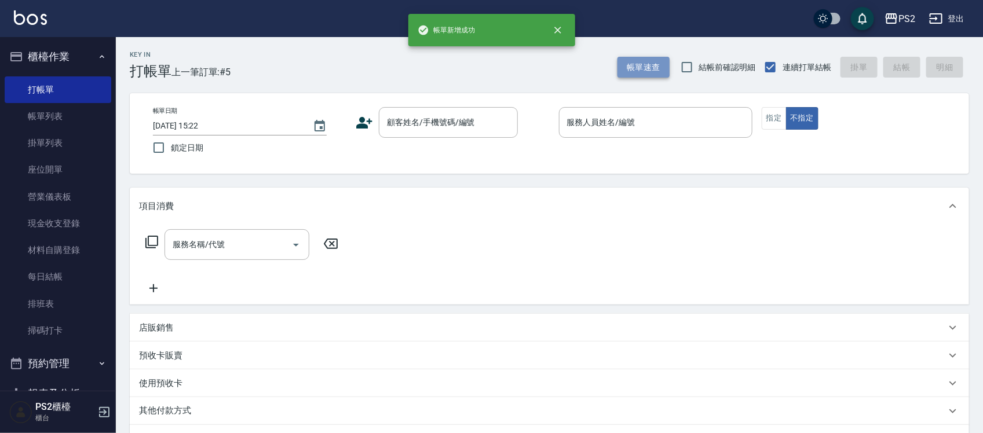
click at [652, 68] on button "帳單速查" at bounding box center [643, 67] width 52 height 21
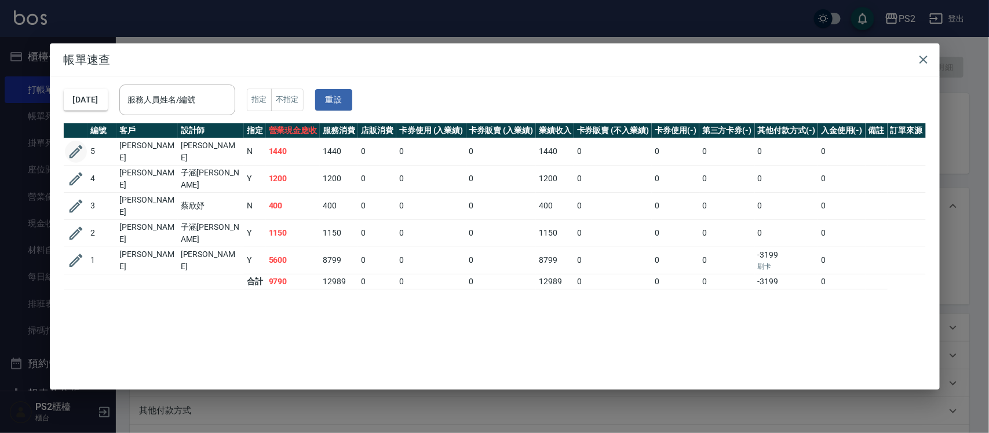
click at [79, 152] on icon "button" at bounding box center [75, 151] width 17 height 17
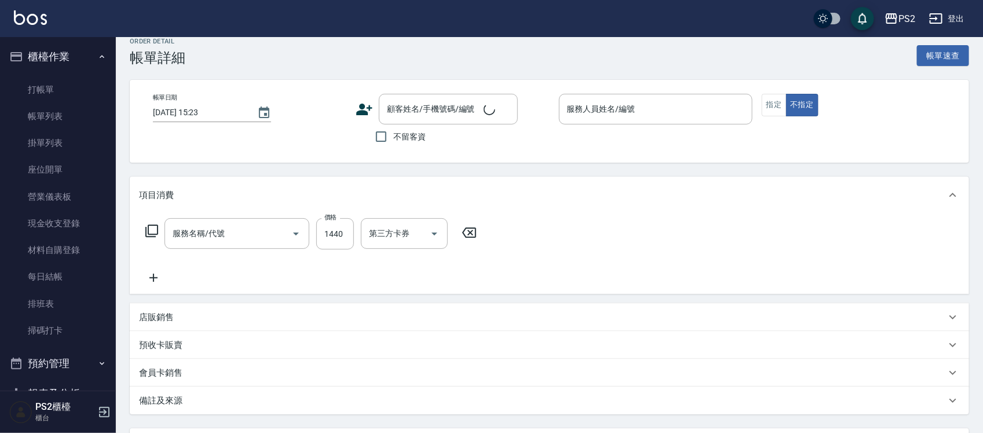
type input "洗+水解護髮600(512)"
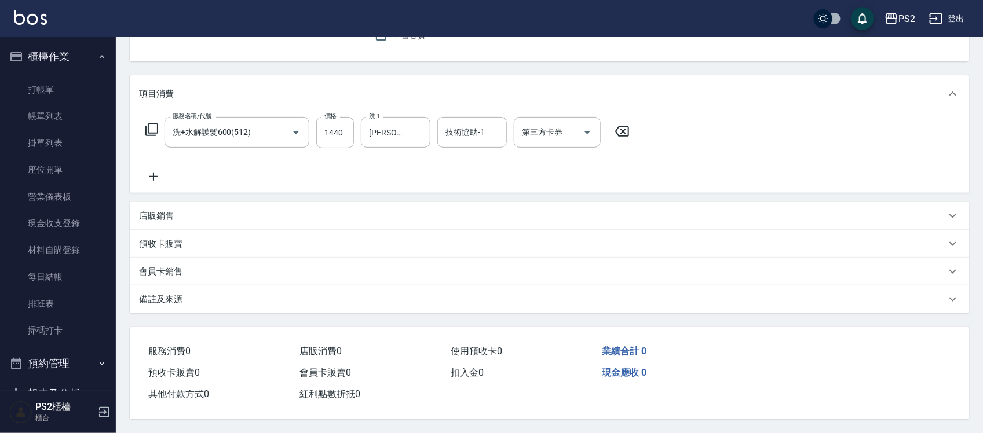
type input "2025/10/10 15:22"
type input "Nina-9"
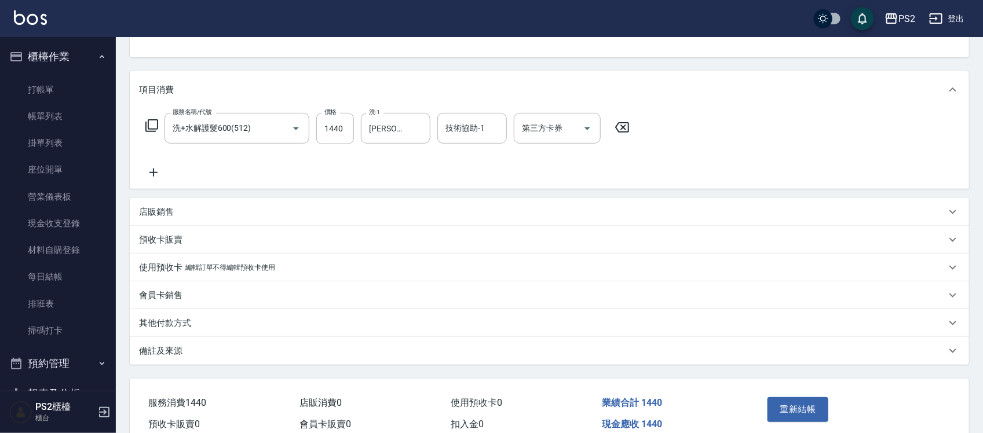
type input "王晴/0986735660/"
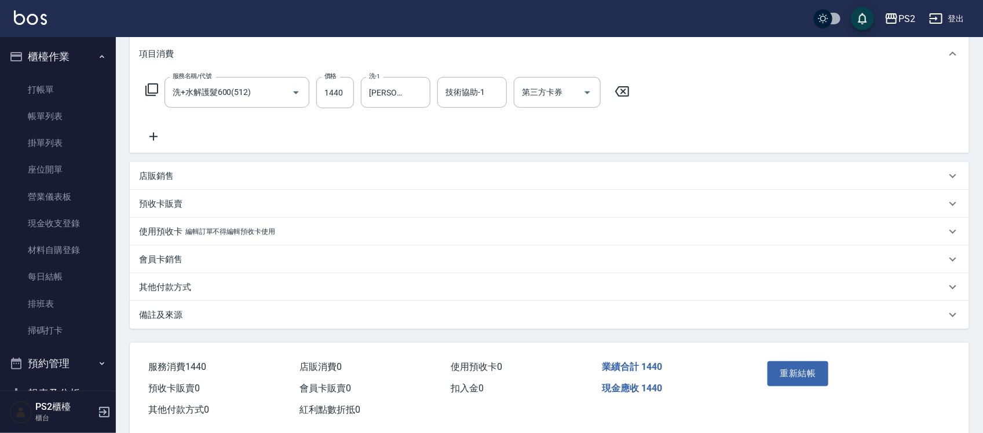
scroll to position [174, 0]
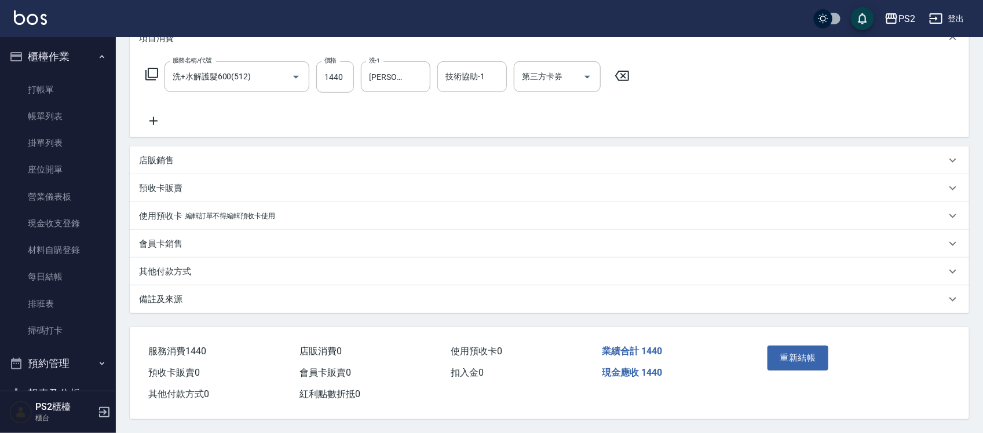
click at [182, 266] on p "其他付款方式" at bounding box center [165, 272] width 52 height 12
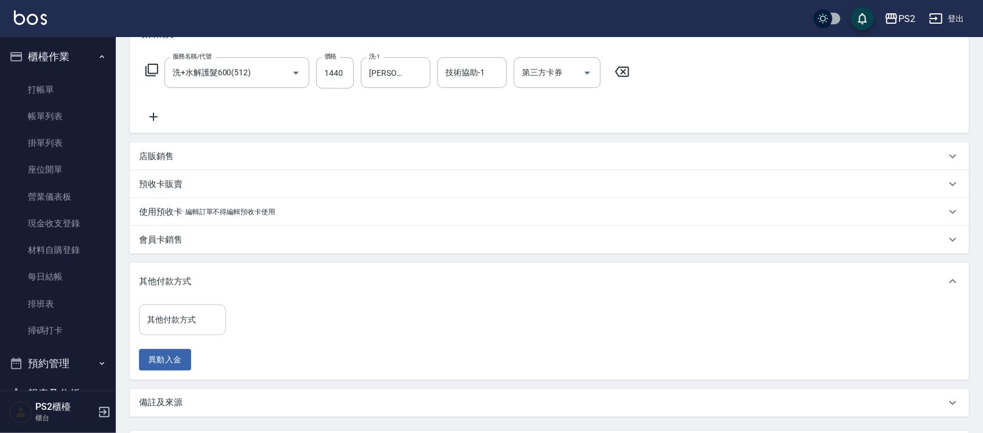
click at [163, 312] on div "其他付款方式 其他付款方式" at bounding box center [182, 320] width 87 height 31
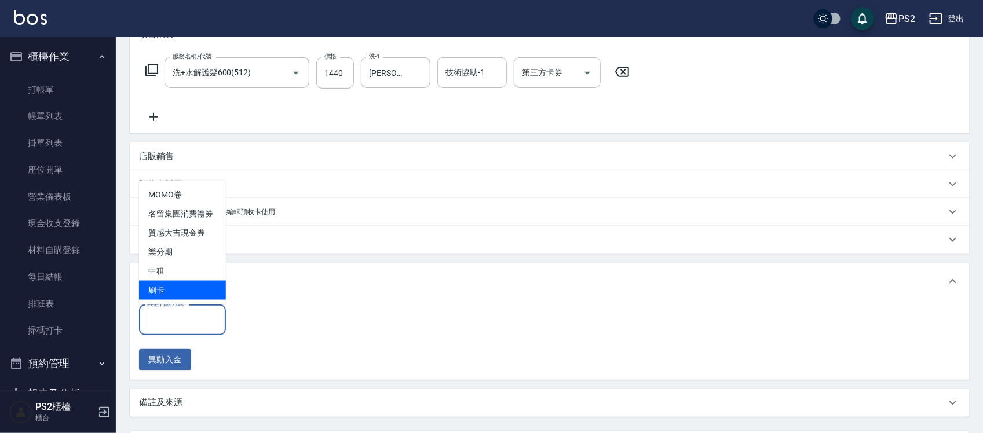
click at [174, 293] on span "刷卡" at bounding box center [182, 290] width 87 height 19
type input "刷卡"
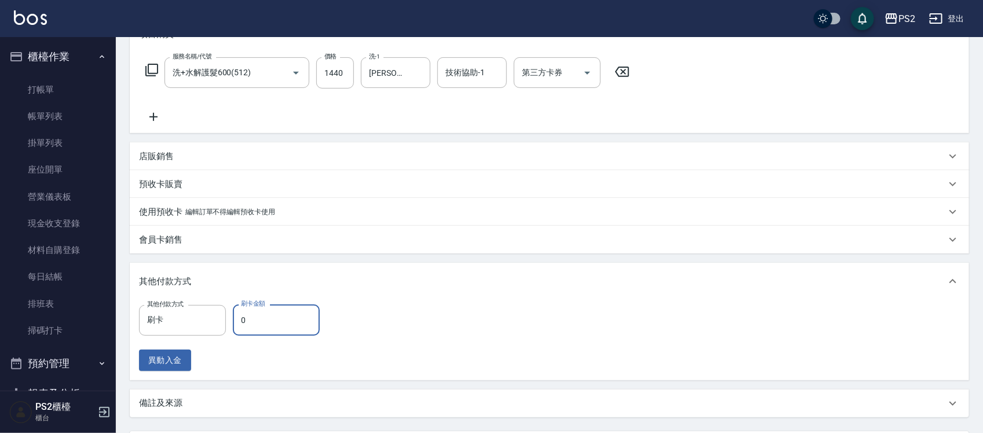
click at [261, 321] on input "0" at bounding box center [276, 320] width 87 height 31
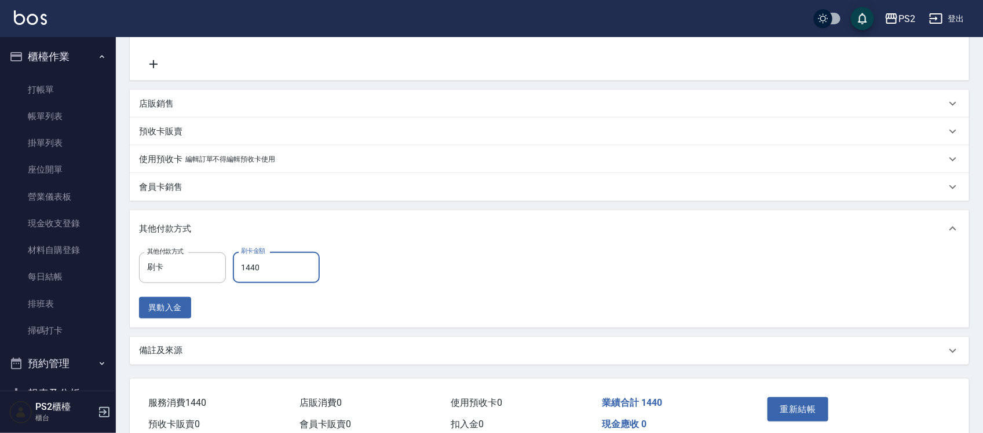
scroll to position [282, 0]
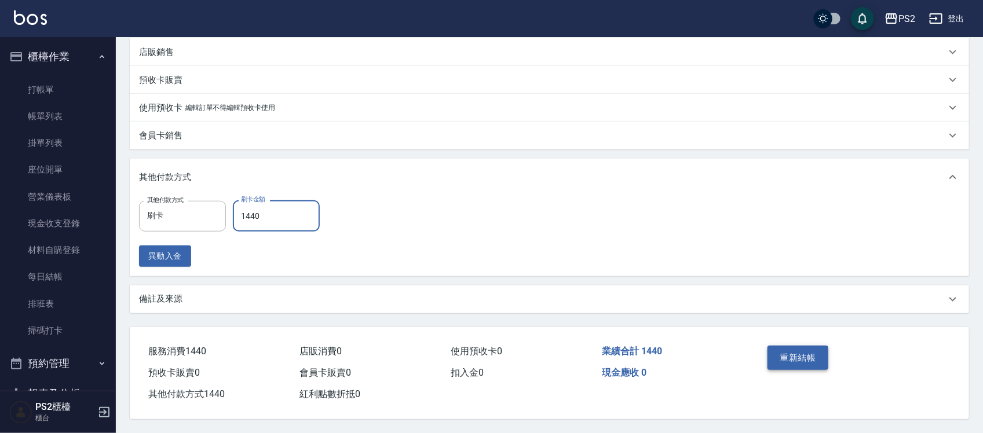
type input "1440"
click at [774, 346] on button "重新結帳" at bounding box center [798, 358] width 61 height 24
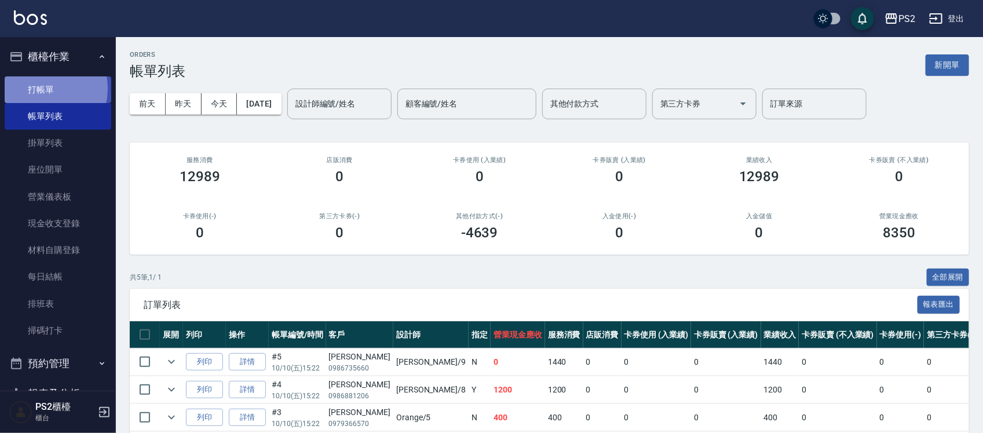
click at [32, 88] on link "打帳單" at bounding box center [58, 89] width 107 height 27
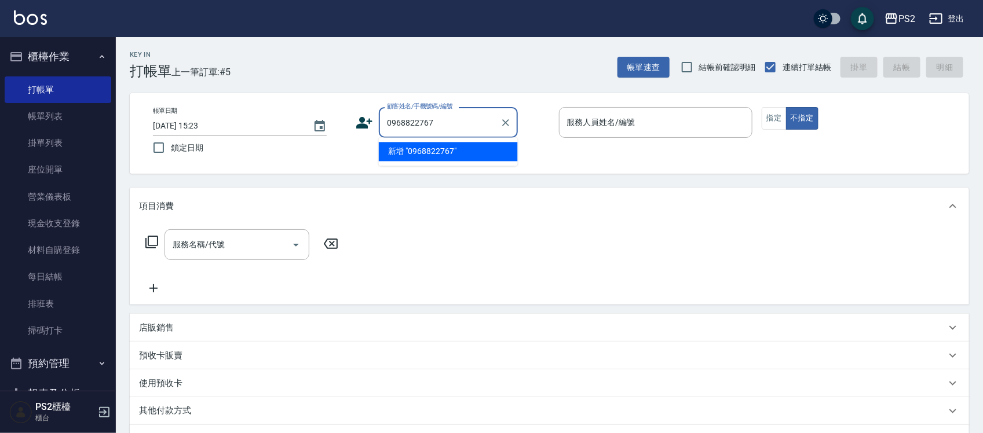
type input "0968822767"
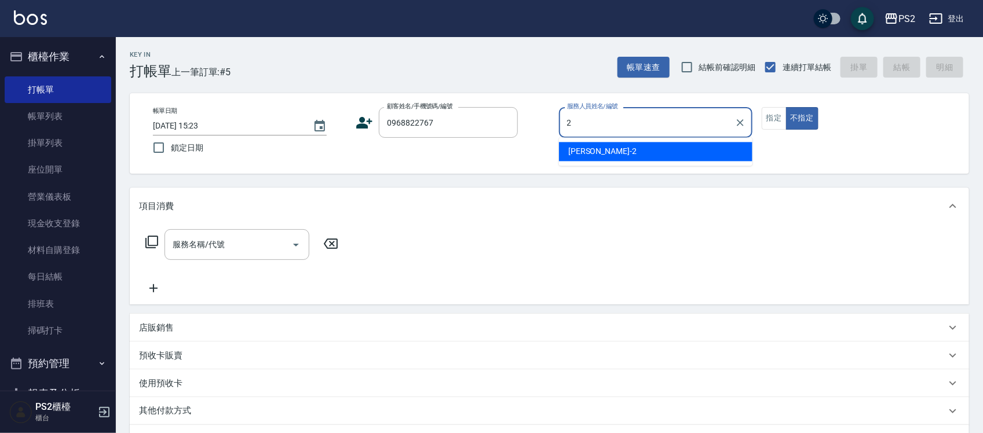
type input "Jason-2"
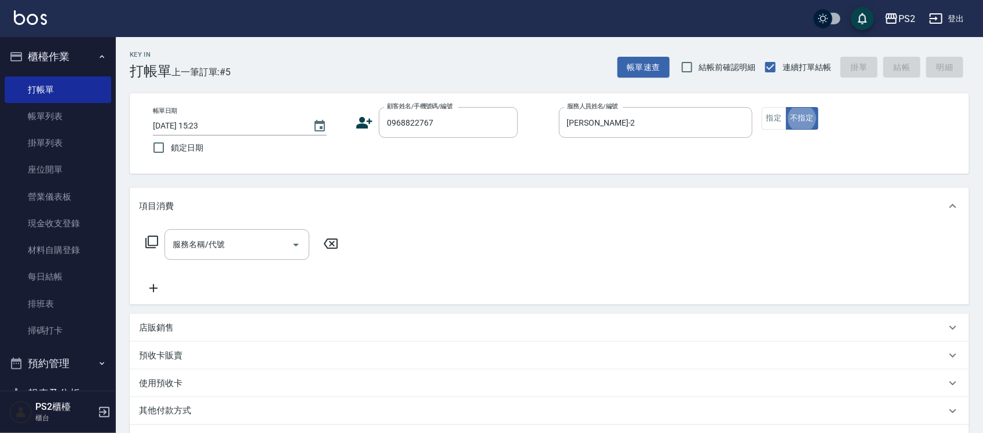
type button "false"
type input "陳/0968822767/"
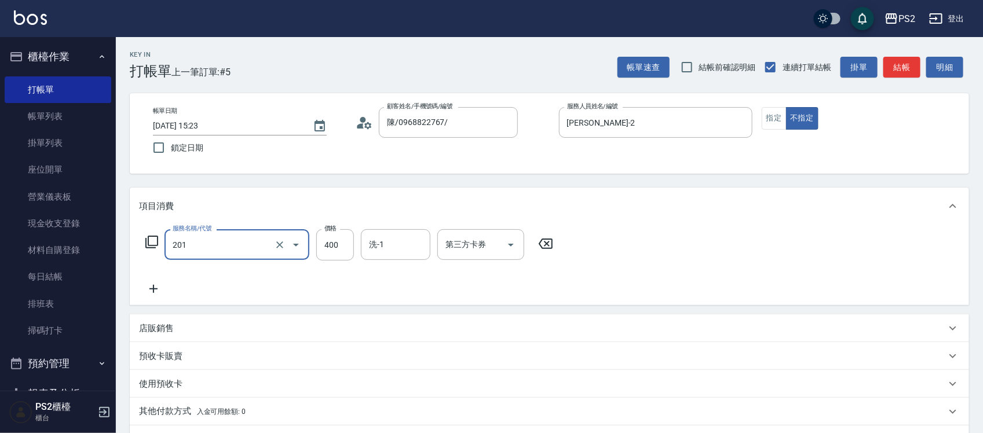
type input "C級洗剪400(201)"
type input "500"
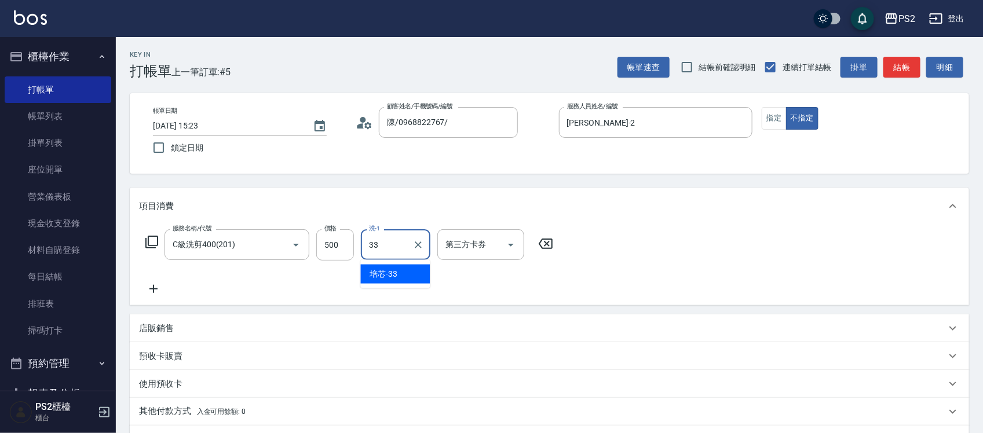
type input "培芯-33"
